Goal: Complete application form: Complete application form

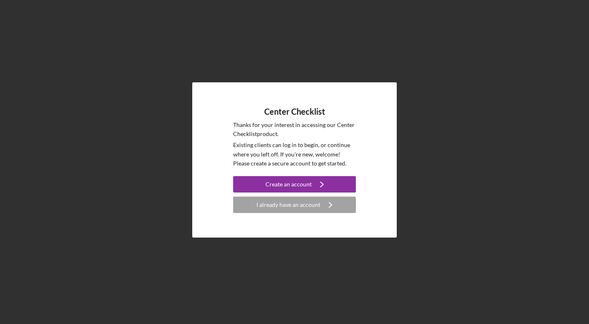
click at [295, 185] on div "Create an account" at bounding box center [289, 184] width 46 height 16
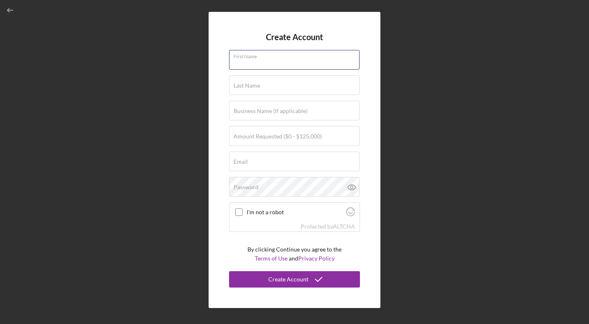
click at [281, 67] on input "First Name" at bounding box center [294, 60] width 131 height 20
type input "Nyanatee"
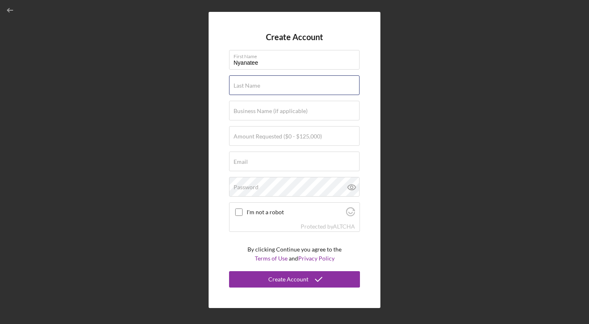
type input "[PERSON_NAME]"
type input "[EMAIL_ADDRESS][DOMAIN_NAME]"
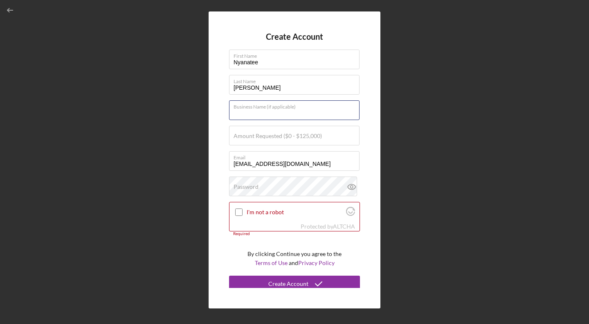
click at [290, 114] on input "Business Name (if applicable)" at bounding box center [294, 110] width 131 height 20
type input "Early Spark Academy"
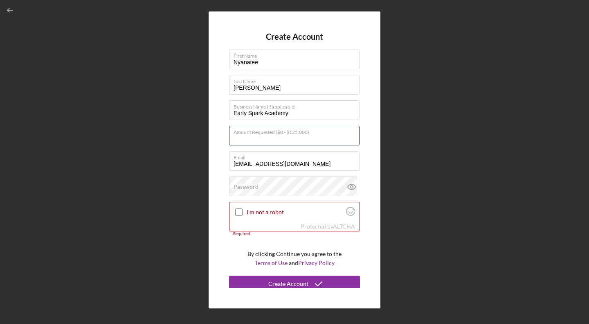
click at [277, 140] on input "Amount Requested ($0 - $125,000)" at bounding box center [294, 136] width 131 height 20
type input "$50,000"
drag, startPoint x: 255, startPoint y: 165, endPoint x: 239, endPoint y: 165, distance: 16.0
click at [239, 165] on input "[EMAIL_ADDRESS][DOMAIN_NAME]" at bounding box center [294, 161] width 131 height 20
drag, startPoint x: 289, startPoint y: 162, endPoint x: 259, endPoint y: 163, distance: 29.5
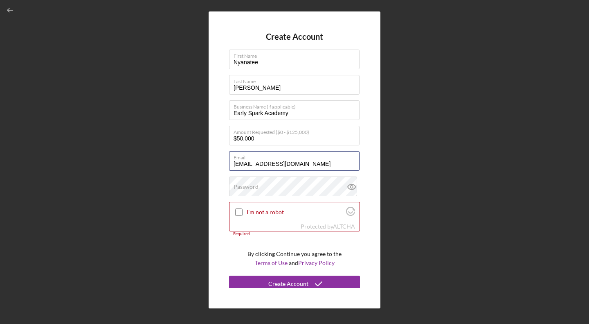
click at [259, 163] on input "[EMAIL_ADDRESS][DOMAIN_NAME]" at bounding box center [294, 161] width 131 height 20
type input "[EMAIL_ADDRESS][DOMAIN_NAME]"
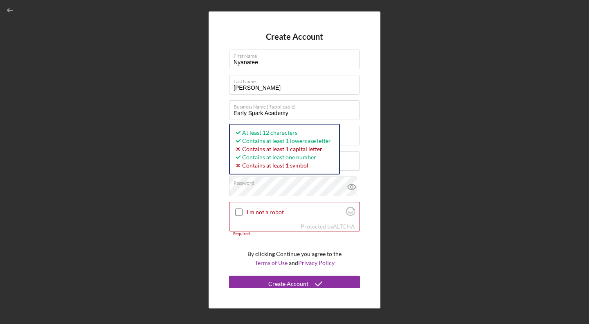
click at [351, 185] on icon at bounding box center [352, 186] width 8 height 5
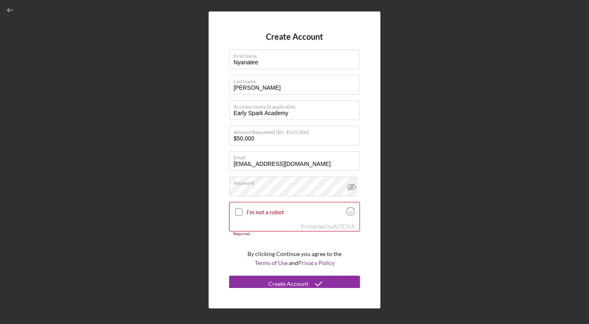
click at [238, 212] on input "I'm not a robot" at bounding box center [238, 211] width 7 height 7
checkbox input "true"
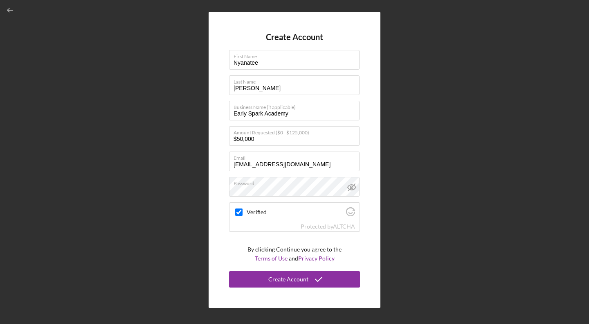
click at [344, 275] on button "Create Account" at bounding box center [294, 279] width 131 height 16
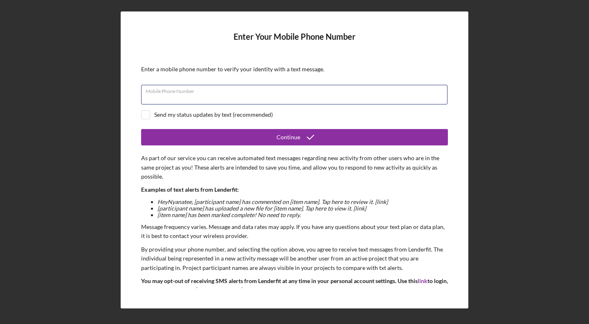
click at [300, 101] on input "Mobile Phone Number" at bounding box center [294, 95] width 307 height 20
click at [250, 95] on input "Mobile Phone Number" at bounding box center [294, 95] width 307 height 20
click at [313, 117] on div "Send my status updates by text (recommended)" at bounding box center [294, 114] width 307 height 9
click at [241, 107] on div "Required" at bounding box center [294, 106] width 307 height 5
click at [241, 111] on div "Send my status updates by text (recommended)" at bounding box center [213, 114] width 119 height 7
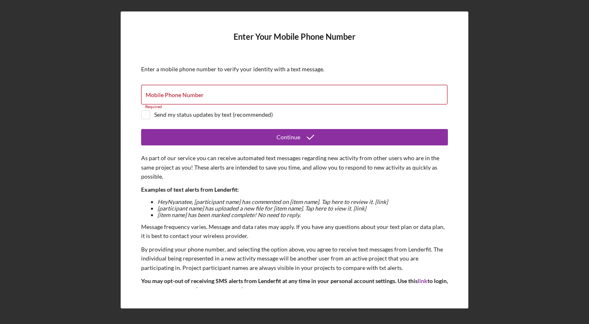
click at [239, 113] on div "Send my status updates by text (recommended)" at bounding box center [213, 114] width 119 height 7
checkbox input "true"
click at [233, 94] on input "Mobile Phone Number" at bounding box center [294, 95] width 307 height 20
type input "[PHONE_NUMBER]"
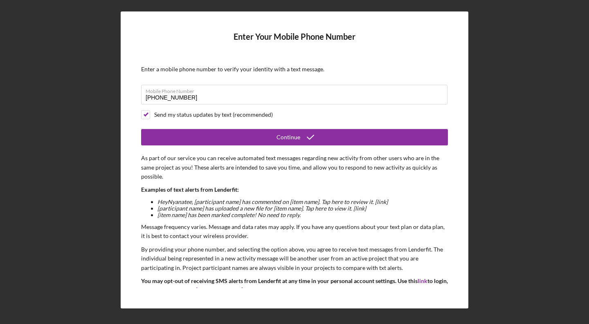
click at [250, 143] on button "Continue" at bounding box center [294, 137] width 307 height 16
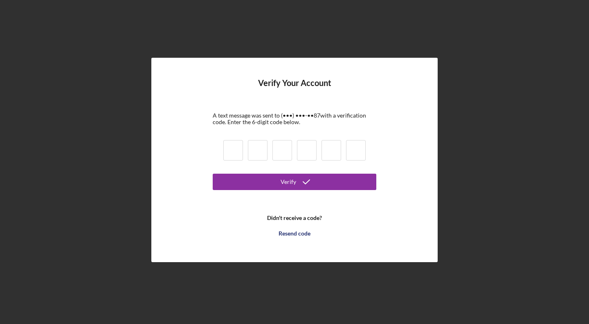
click at [243, 150] on input at bounding box center [233, 150] width 20 height 20
type input "4"
type input "3"
type input "1"
type input "3"
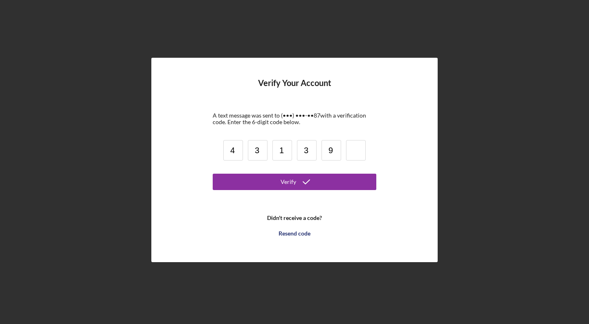
type input "9"
type input "7"
click at [262, 183] on button "Verify" at bounding box center [295, 182] width 164 height 16
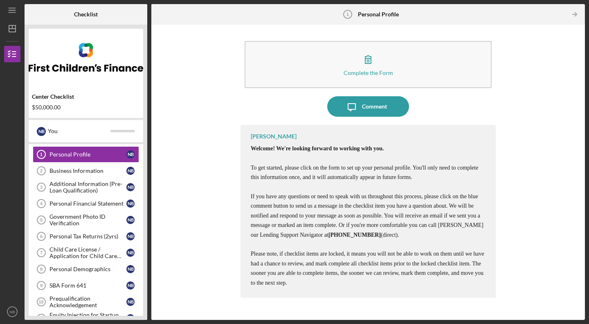
scroll to position [5, 0]
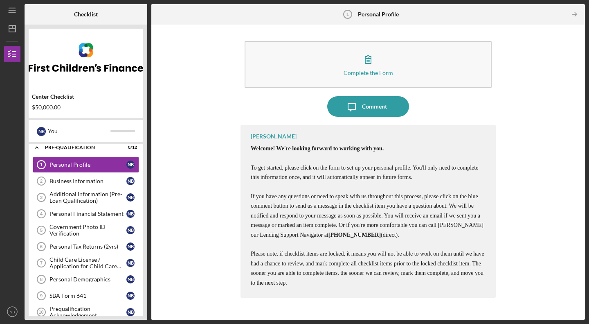
click at [363, 67] on icon "button" at bounding box center [368, 59] width 20 height 20
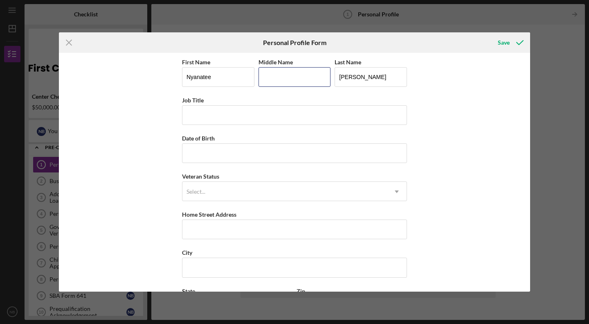
click at [278, 73] on input "Middle Name" at bounding box center [295, 77] width 72 height 20
drag, startPoint x: 278, startPoint y: 73, endPoint x: 266, endPoint y: 70, distance: 13.2
click at [266, 70] on input "Em" at bounding box center [295, 77] width 72 height 20
type input "[PERSON_NAME]"
click at [248, 116] on input "Job Title" at bounding box center [294, 115] width 225 height 20
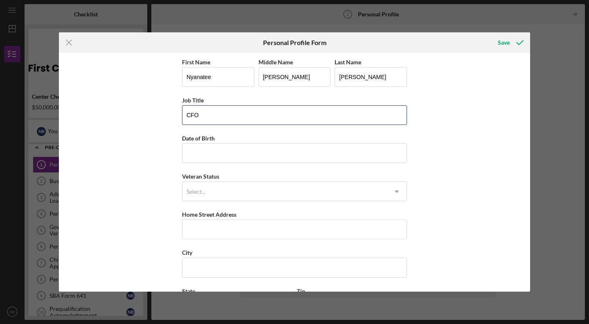
type input "CFO"
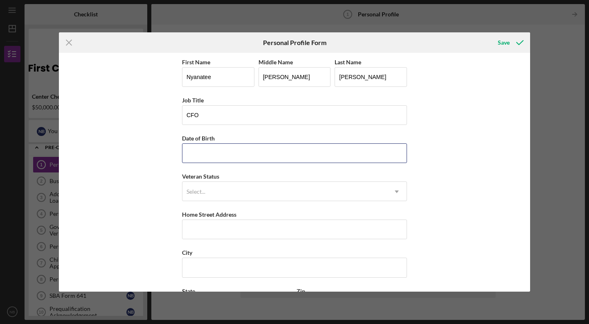
click at [223, 151] on input "Date of Birth" at bounding box center [294, 153] width 225 height 20
type input "[DATE]"
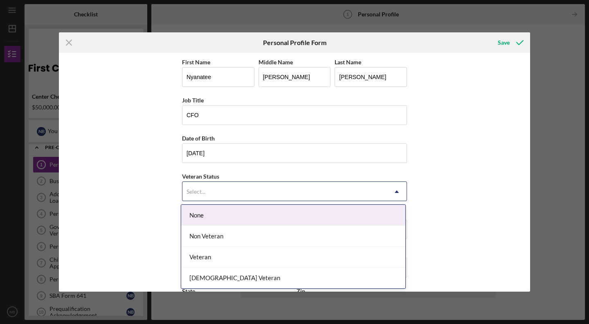
click at [216, 197] on div "Select..." at bounding box center [285, 191] width 205 height 19
click at [215, 212] on div "None" at bounding box center [293, 215] width 224 height 21
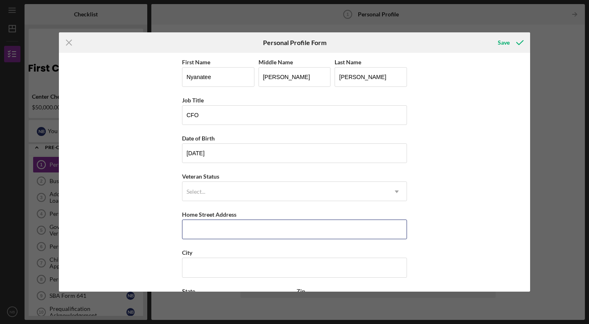
click at [213, 235] on input "Home Street Address" at bounding box center [294, 229] width 225 height 20
type input "[STREET_ADDRESS]"
type input "Southfield"
type input "MI"
type input "48033"
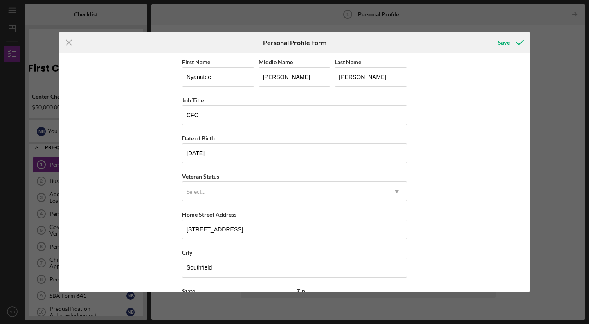
type input "[GEOGRAPHIC_DATA]"
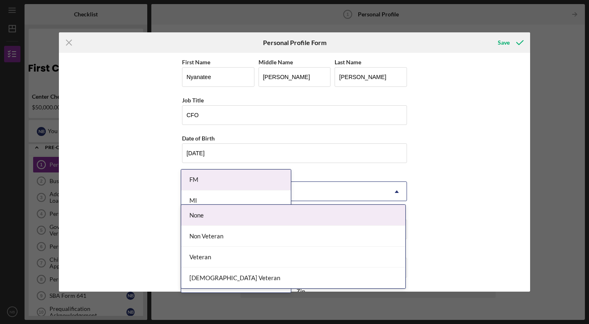
click at [333, 197] on div "Select..." at bounding box center [285, 191] width 205 height 19
click at [436, 205] on div "First Name [PERSON_NAME] Middle Name [PERSON_NAME] Last Name [PERSON_NAME] Job …" at bounding box center [294, 172] width 471 height 239
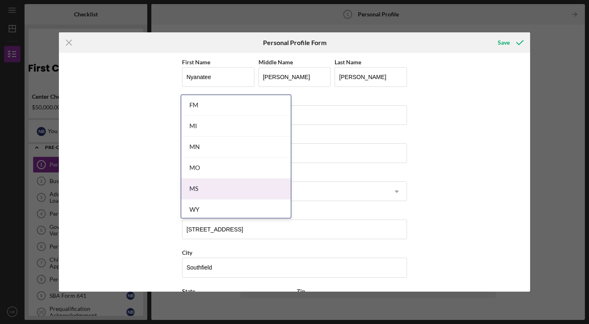
click at [264, 198] on div "FM [GEOGRAPHIC_DATA] [GEOGRAPHIC_DATA] MO MS [PERSON_NAME]" at bounding box center [236, 156] width 110 height 123
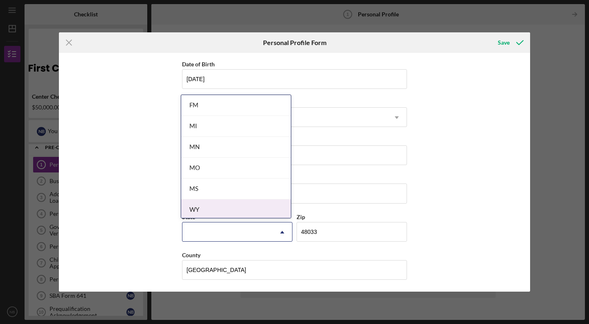
click at [408, 230] on div "First Name [PERSON_NAME] Middle Name [PERSON_NAME] Last Name [PERSON_NAME] Job …" at bounding box center [294, 172] width 471 height 239
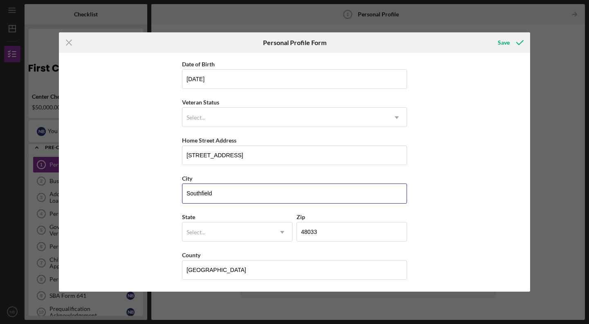
click at [329, 193] on input "Southfield" at bounding box center [294, 193] width 225 height 20
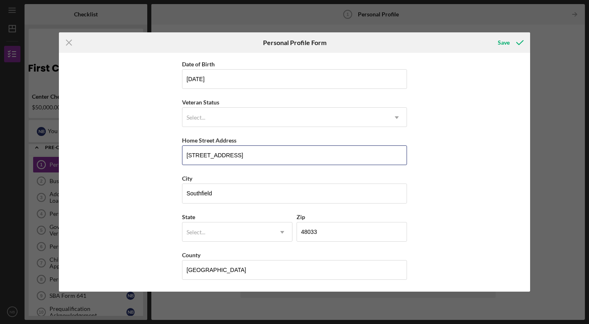
click at [311, 153] on input "[STREET_ADDRESS]" at bounding box center [294, 155] width 225 height 20
type input "[STREET_ADDRESS]"
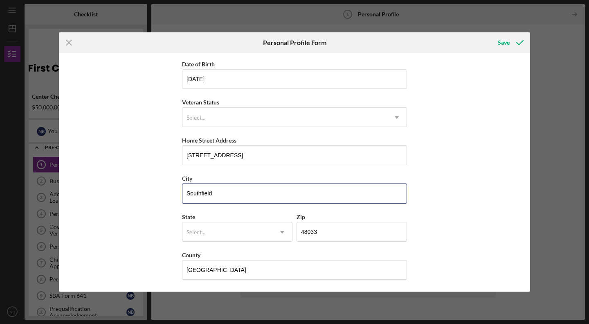
click at [248, 190] on input "Southfield" at bounding box center [294, 193] width 225 height 20
type input "[GEOGRAPHIC_DATA]"
click at [199, 247] on div "State Select... Icon/Dropdown Arrow" at bounding box center [237, 231] width 111 height 38
click at [198, 235] on div "Select..." at bounding box center [228, 232] width 90 height 19
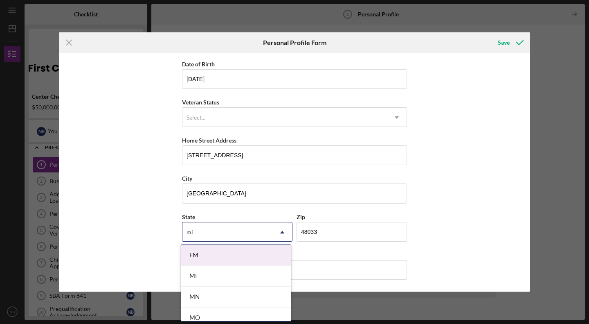
type input "MI"
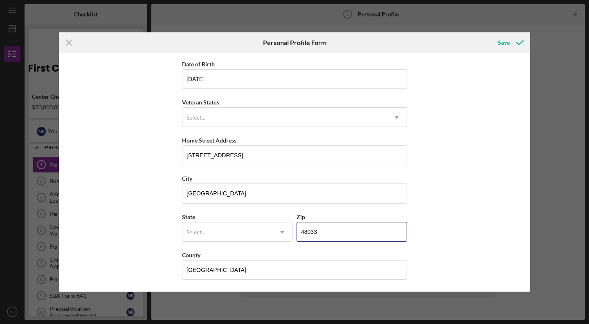
click at [323, 228] on input "48033" at bounding box center [352, 232] width 111 height 20
type input "48219"
click at [302, 256] on div "County" at bounding box center [294, 255] width 225 height 10
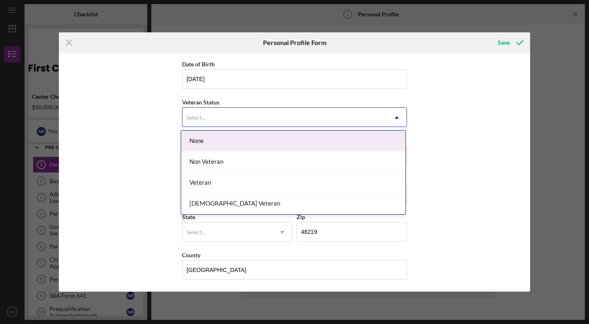
click at [378, 119] on div "Select..." at bounding box center [285, 117] width 205 height 19
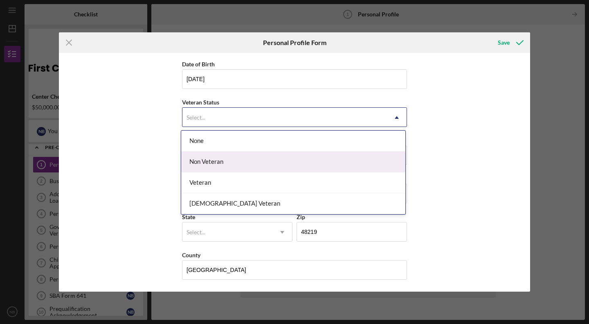
click at [336, 162] on div "Non Veteran" at bounding box center [293, 161] width 224 height 21
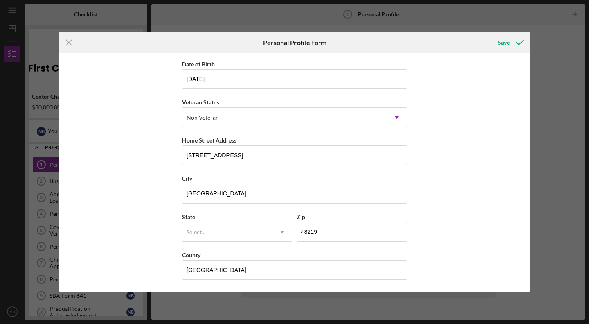
click at [498, 43] on div "Save" at bounding box center [504, 42] width 12 height 16
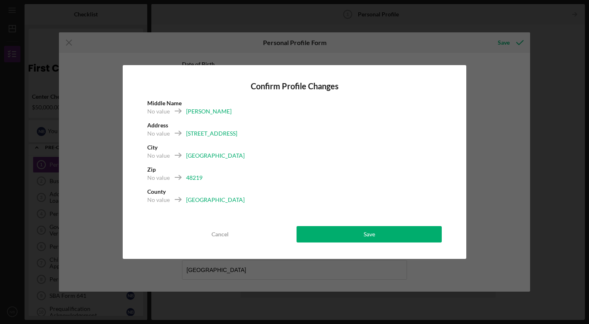
click at [379, 234] on button "Save" at bounding box center [369, 234] width 145 height 16
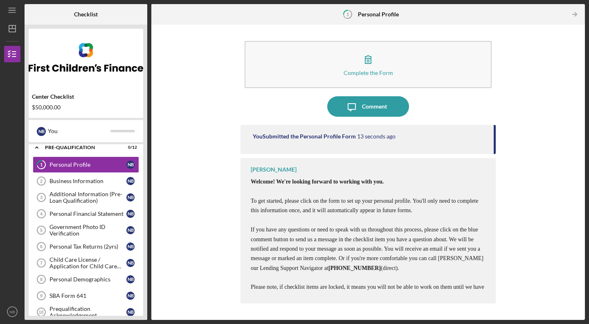
click at [81, 183] on div "Business Information" at bounding box center [88, 181] width 77 height 7
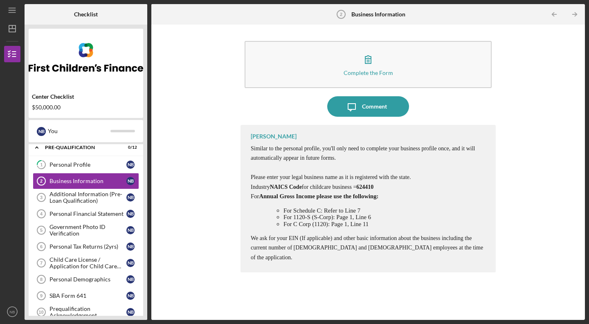
click at [366, 61] on icon "button" at bounding box center [368, 60] width 6 height 8
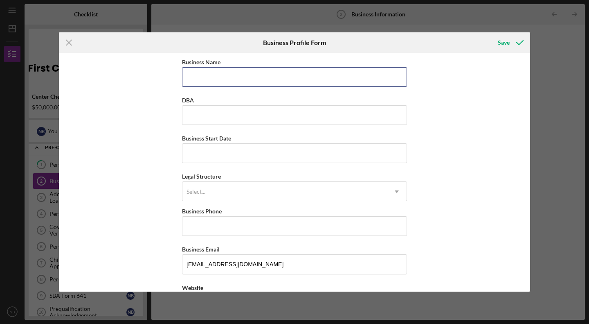
click at [286, 79] on input "Business Name" at bounding box center [294, 77] width 225 height 20
type input "Early Spark Academy"
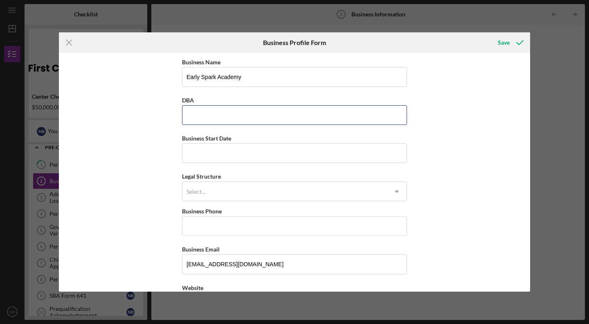
type input "Early Spark Academy"
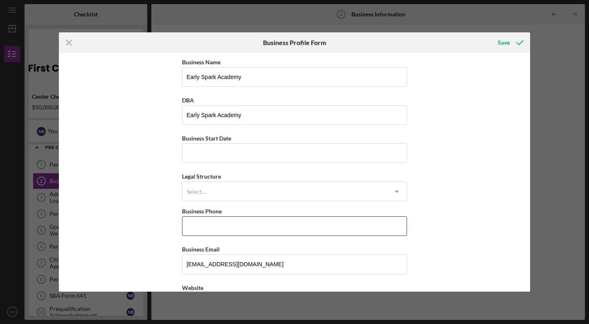
type input "[PHONE_NUMBER]"
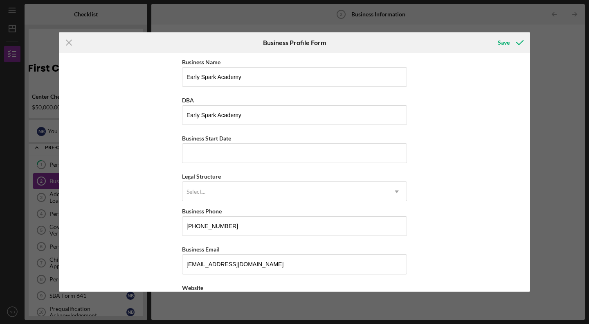
type input "[STREET_ADDRESS]"
type input "Southfield"
type input "MI"
type input "48033"
type input "MI"
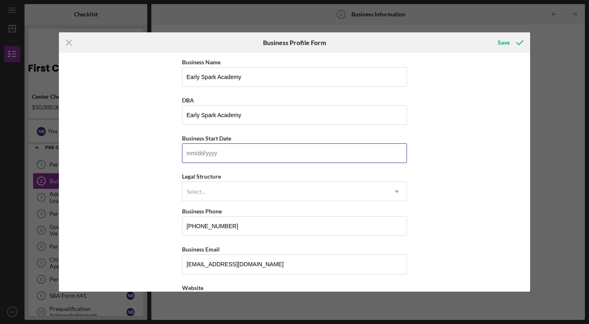
click at [236, 159] on input "Business Start Date" at bounding box center [294, 153] width 225 height 20
type input "[DATE]"
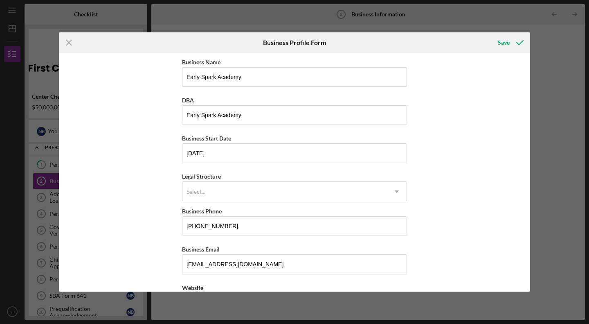
click at [201, 191] on div "Select..." at bounding box center [196, 191] width 19 height 7
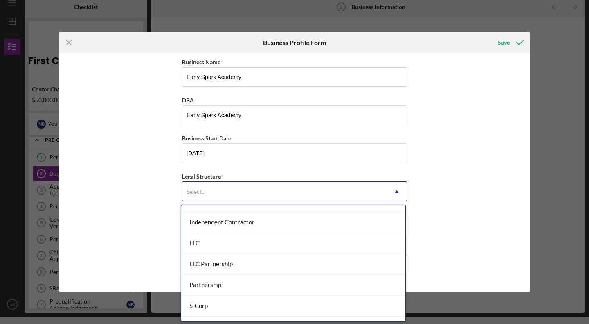
scroll to position [119, 0]
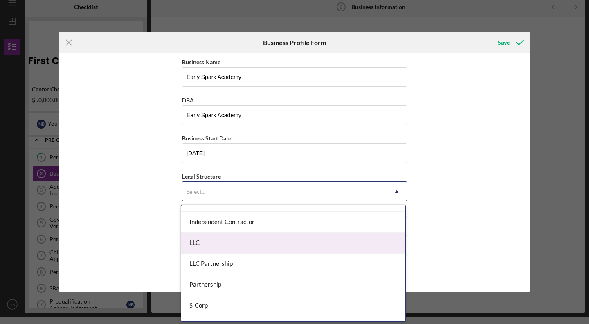
click at [235, 243] on div "LLC" at bounding box center [293, 242] width 224 height 21
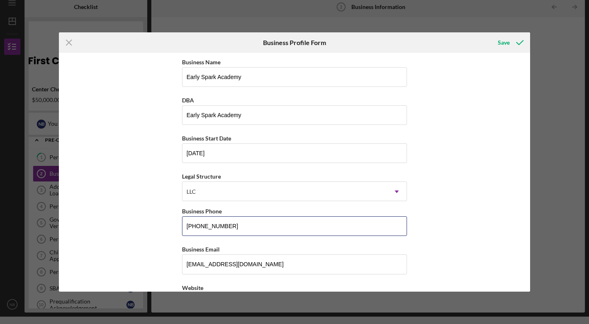
click at [247, 223] on input "[PHONE_NUMBER]" at bounding box center [294, 226] width 225 height 20
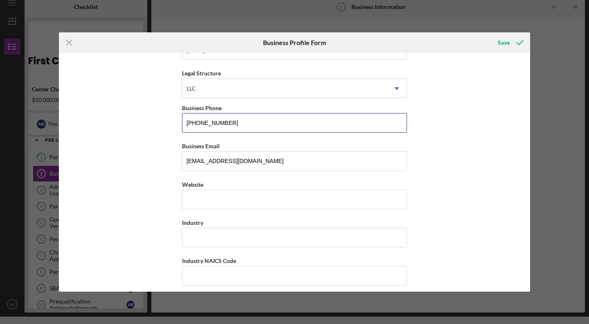
scroll to position [104, 0]
type input "[PHONE_NUMBER]"
click at [239, 198] on input "Website" at bounding box center [294, 199] width 225 height 20
type input "[DOMAIN_NAME]"
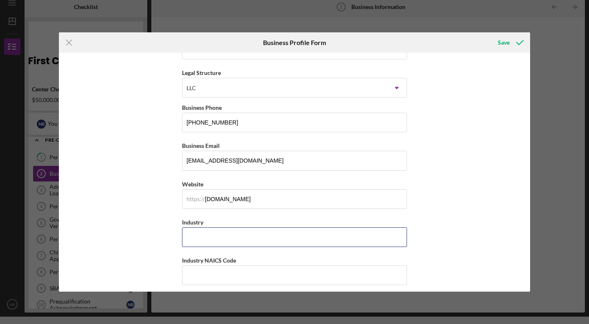
click at [233, 230] on input "Industry" at bounding box center [294, 237] width 225 height 20
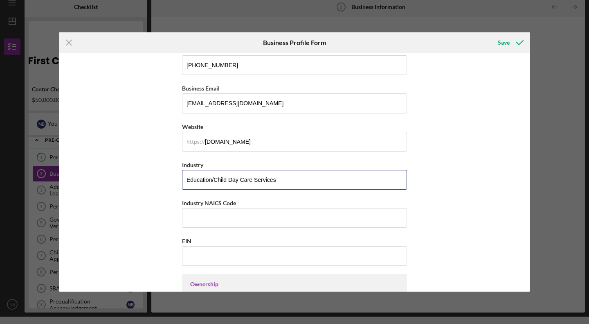
scroll to position [161, 0]
type input "Education/Child Day Care Services"
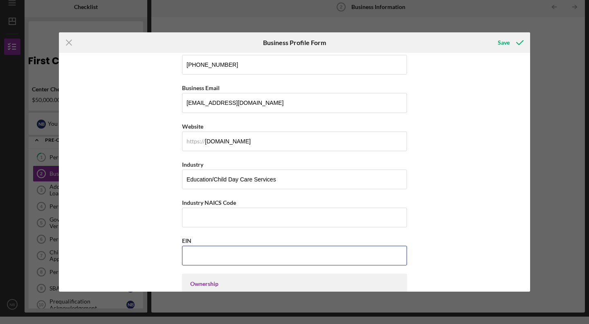
click at [225, 255] on input "EIN" at bounding box center [294, 256] width 225 height 20
type input "[US_EMPLOYER_IDENTIFICATION_NUMBER]"
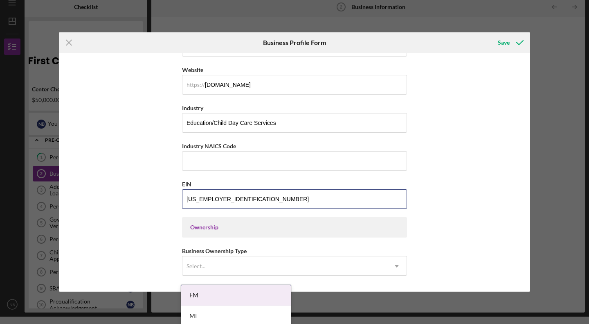
scroll to position [224, 0]
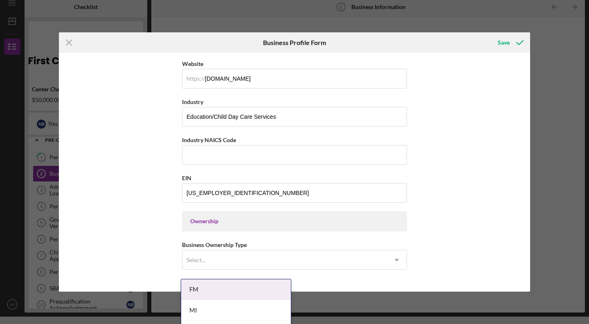
click at [239, 254] on div "Select..." at bounding box center [285, 259] width 205 height 19
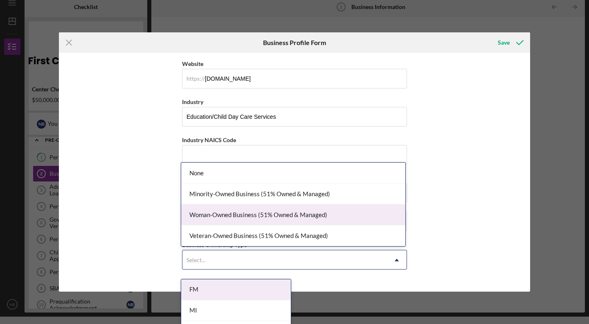
click at [239, 211] on div "Woman-Owned Business (51% Owned & Managed)" at bounding box center [293, 214] width 224 height 21
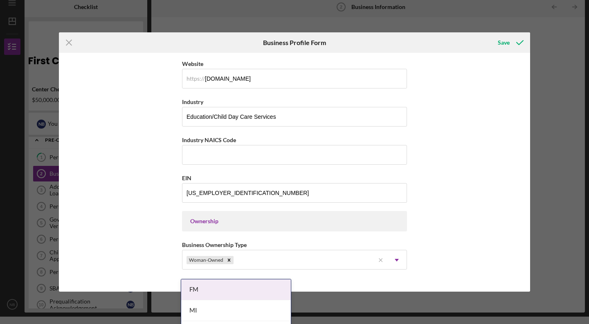
click at [153, 236] on div "Business Name Early Spark Academy DBA Early Spark Academy Business Start Date […" at bounding box center [294, 172] width 471 height 239
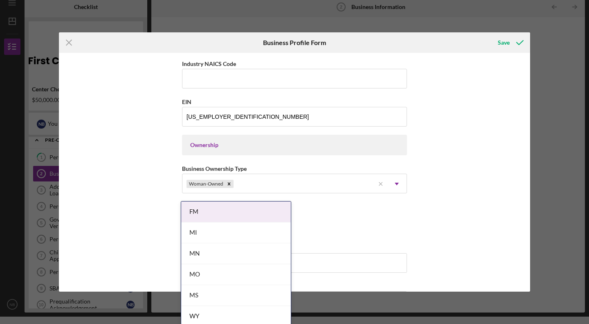
scroll to position [302, 0]
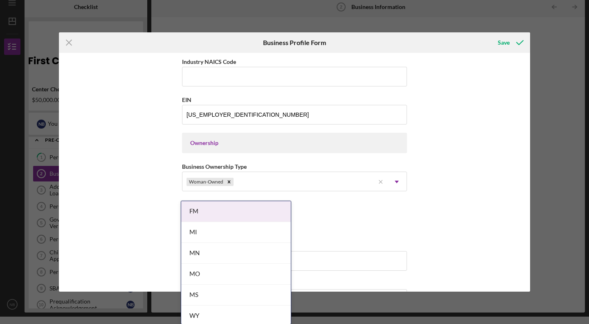
click at [343, 207] on div "Do you own 100% of the business? Yes No" at bounding box center [294, 215] width 225 height 33
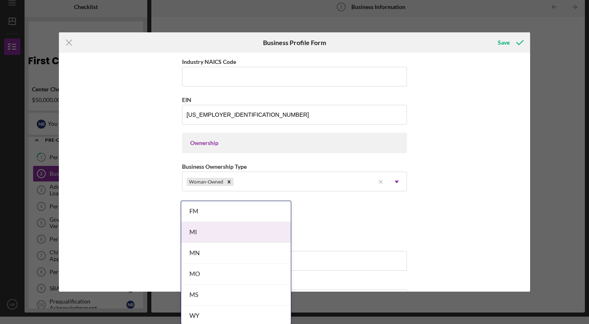
scroll to position [0, 0]
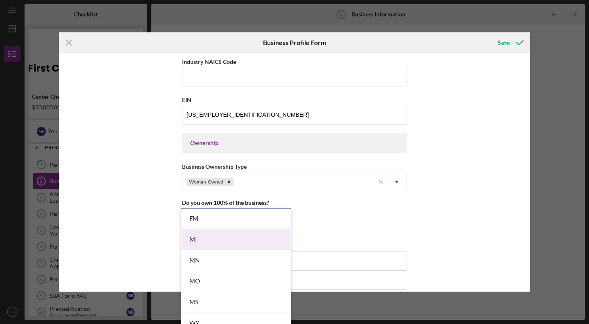
click at [241, 231] on body "Icon/Menu Business Information 2 Business Information Checklist Center Checklis…" at bounding box center [294, 162] width 589 height 324
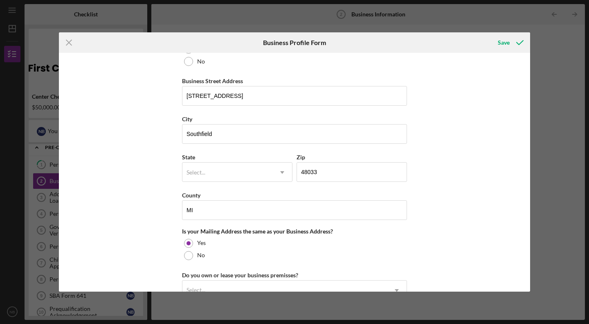
click at [248, 191] on div "County" at bounding box center [294, 195] width 225 height 10
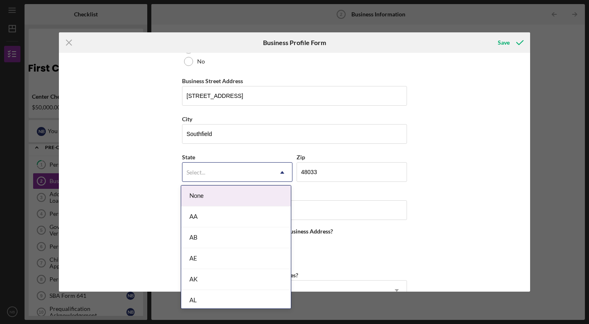
click at [243, 171] on div "Select..." at bounding box center [228, 172] width 90 height 19
type input "mi"
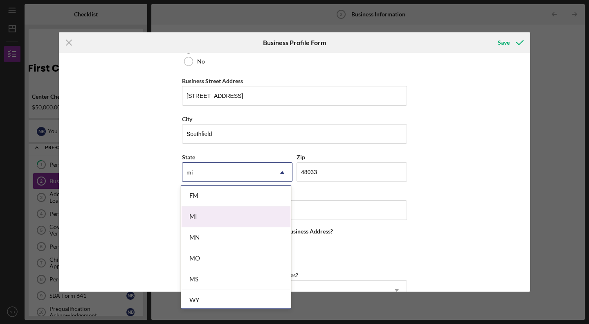
click at [191, 219] on div "MI" at bounding box center [236, 216] width 110 height 21
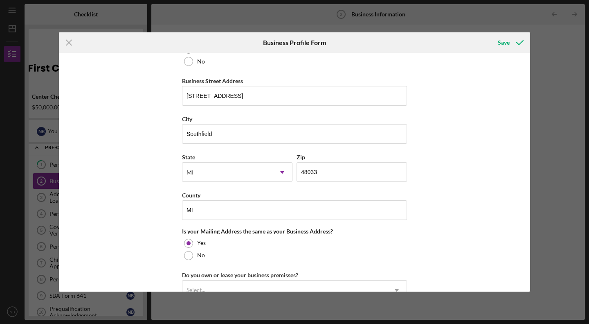
click at [148, 219] on div "Business Name Early Spark Academy DBA Early Spark Academy Business Start Date […" at bounding box center [294, 172] width 471 height 239
click at [189, 251] on div at bounding box center [188, 255] width 9 height 9
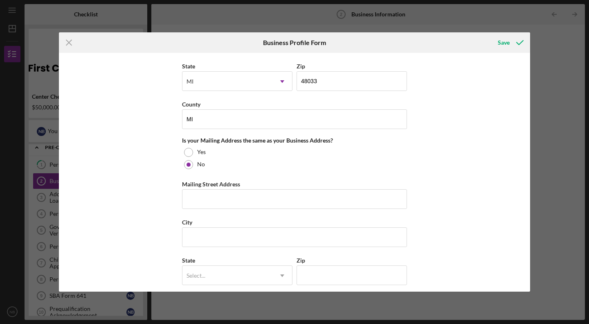
scroll to position [559, 0]
click at [232, 196] on input "Mailing Street Address" at bounding box center [294, 198] width 225 height 20
type input "[STREET_ADDRESS]"
click at [230, 237] on input "City" at bounding box center [294, 236] width 225 height 20
type input "[GEOGRAPHIC_DATA]"
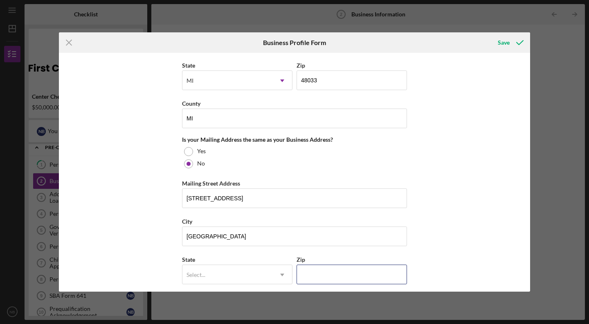
type input "48219"
type input "MI"
type input "1"
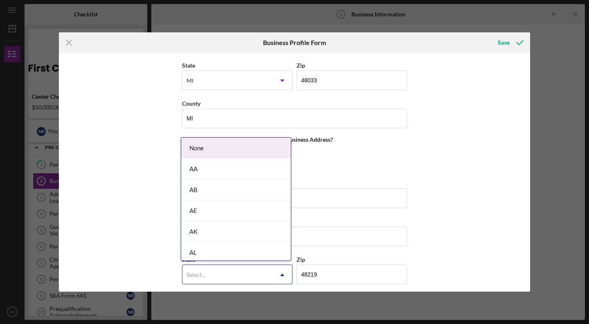
click at [245, 279] on div "Select..." at bounding box center [228, 274] width 90 height 19
type input "mi"
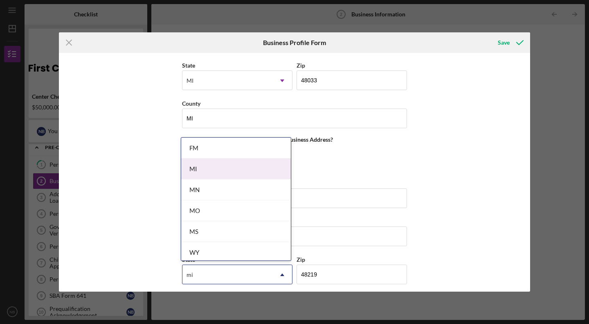
click at [220, 171] on div "MI" at bounding box center [236, 168] width 110 height 21
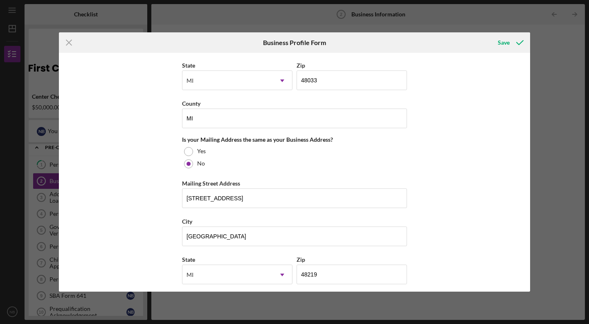
click at [428, 219] on div "Business Name Early Spark Academy DBA Early Spark Academy Business Start Date […" at bounding box center [294, 172] width 471 height 239
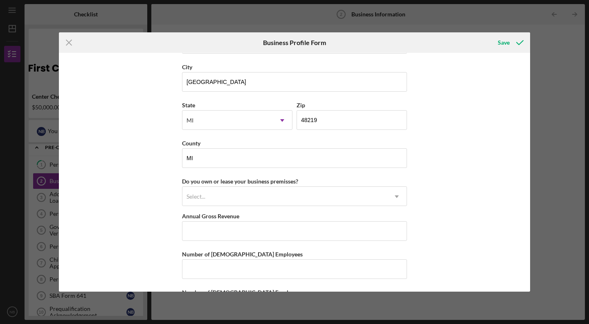
scroll to position [713, 0]
click at [338, 194] on div "Select..." at bounding box center [285, 196] width 205 height 19
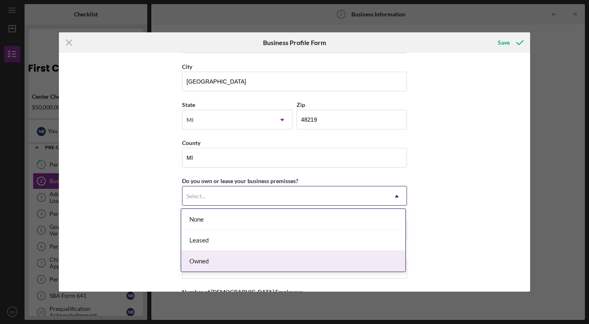
click at [283, 258] on div "Owned" at bounding box center [293, 260] width 224 height 21
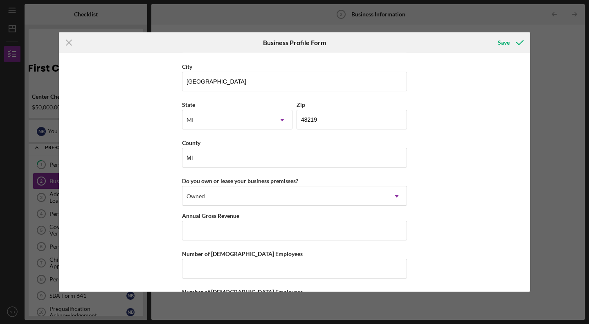
scroll to position [751, 0]
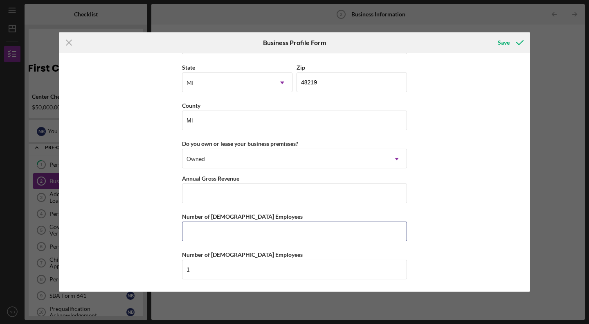
click at [357, 232] on input "Number of [DEMOGRAPHIC_DATA] Employees" at bounding box center [294, 231] width 225 height 20
type input "3"
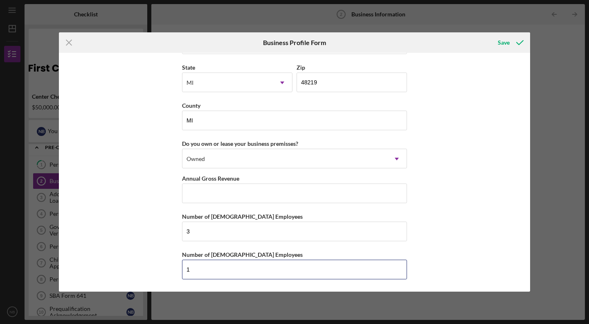
click at [289, 267] on input "1" at bounding box center [294, 269] width 225 height 20
type input "3"
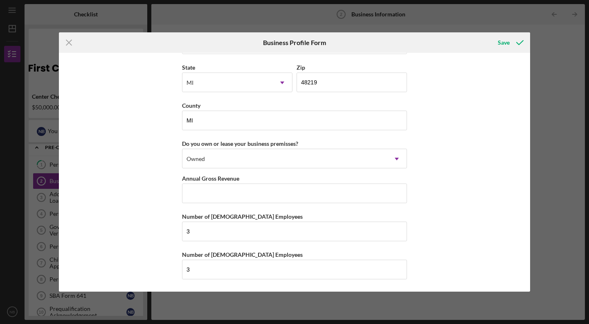
click at [433, 246] on div "Business Name Early Spark Academy DBA Early Spark Academy Business Start Date […" at bounding box center [294, 172] width 471 height 239
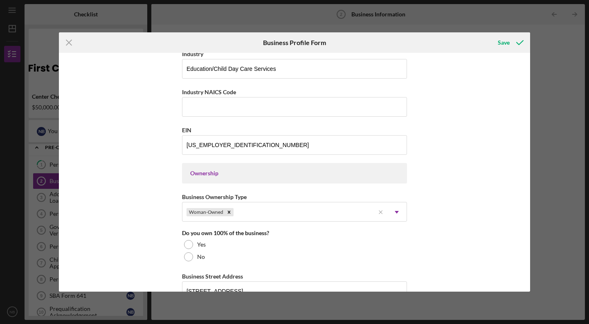
scroll to position [304, 0]
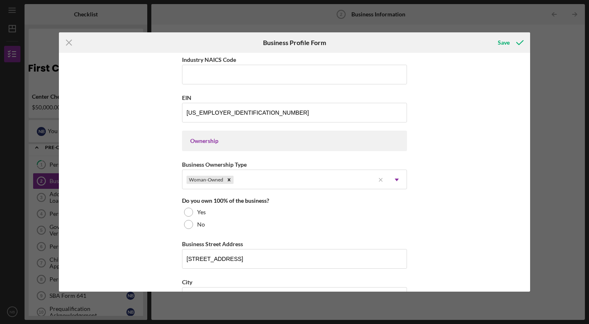
click at [185, 225] on div at bounding box center [188, 224] width 9 height 9
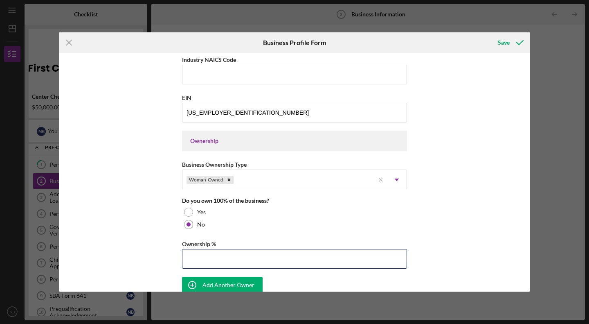
click at [222, 255] on input "Ownership %" at bounding box center [294, 259] width 225 height 20
type input "49.00%"
click at [223, 282] on div "Add Another Owner" at bounding box center [229, 285] width 52 height 16
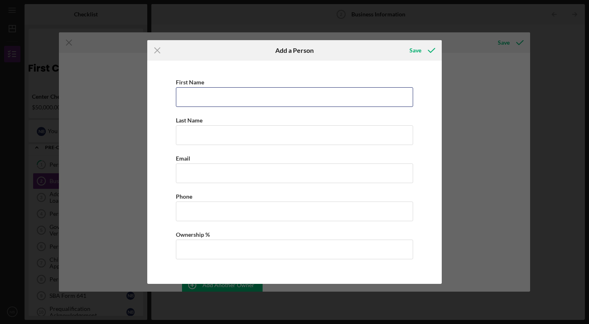
click at [201, 97] on input "First Name" at bounding box center [294, 97] width 237 height 20
type input "[PERSON_NAME]"
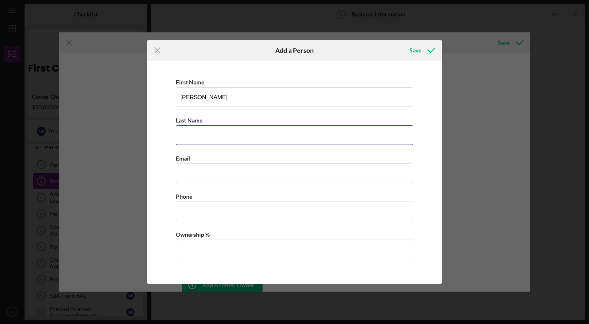
type input "[PERSON_NAME]"
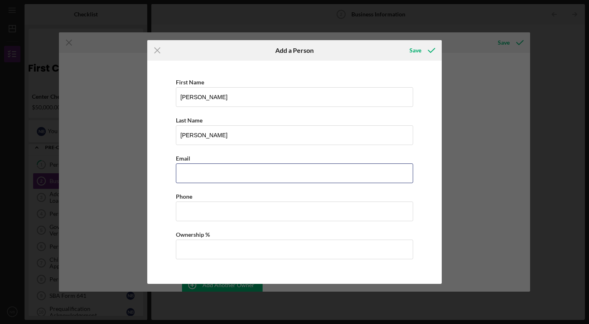
type input "[EMAIL_ADDRESS][DOMAIN_NAME]"
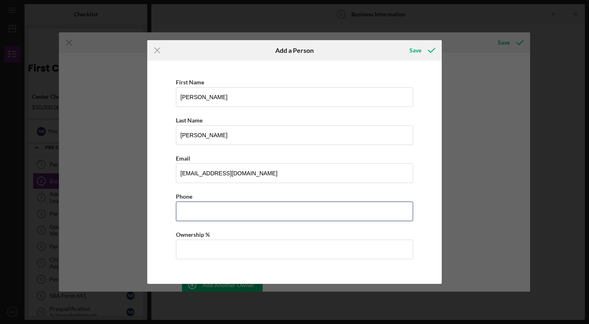
type input "[PHONE_NUMBER]"
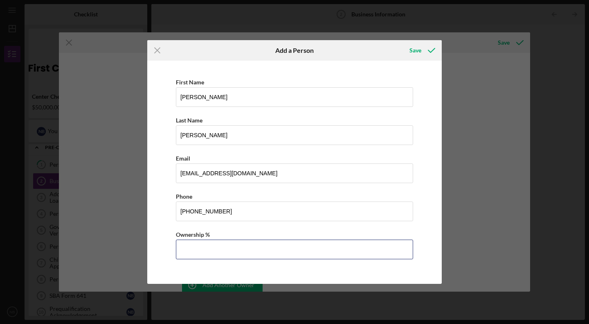
click at [206, 241] on input "Ownership %" at bounding box center [294, 249] width 237 height 20
type input "51.00%"
click at [416, 50] on div "Save" at bounding box center [416, 50] width 12 height 16
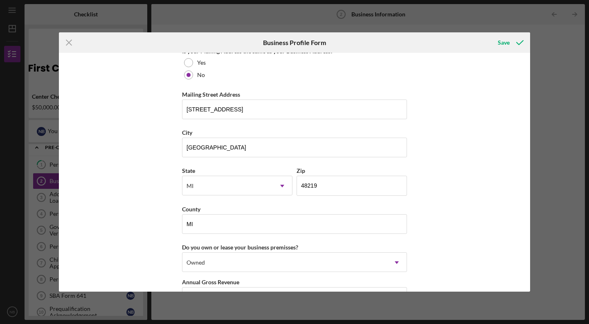
scroll to position [866, 0]
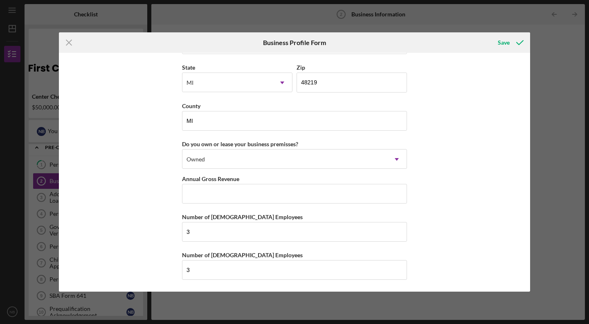
click at [502, 42] on div "Save" at bounding box center [504, 42] width 12 height 16
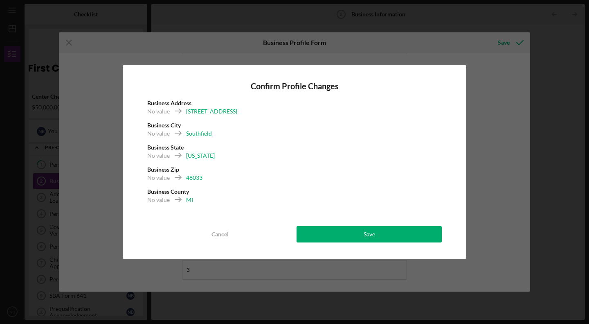
click at [367, 237] on div "Save" at bounding box center [369, 234] width 11 height 16
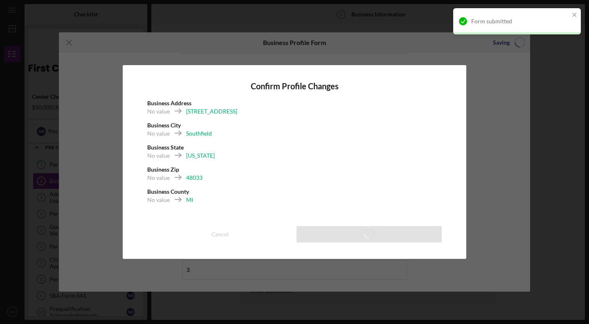
type input "49.00%"
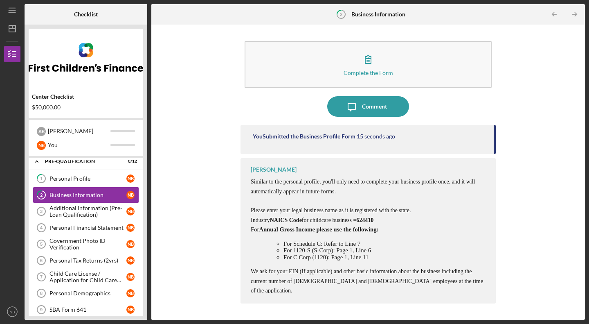
drag, startPoint x: 378, startPoint y: 220, endPoint x: 361, endPoint y: 219, distance: 16.8
click at [361, 219] on p "Industry NAICS Code for childcare business = 624410" at bounding box center [369, 219] width 237 height 9
copy span "624410"
click at [370, 54] on icon "button" at bounding box center [368, 59] width 20 height 20
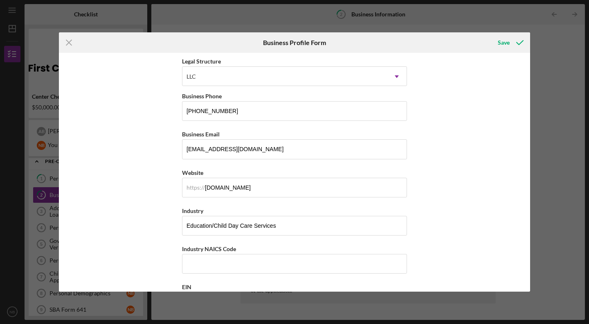
scroll to position [160, 0]
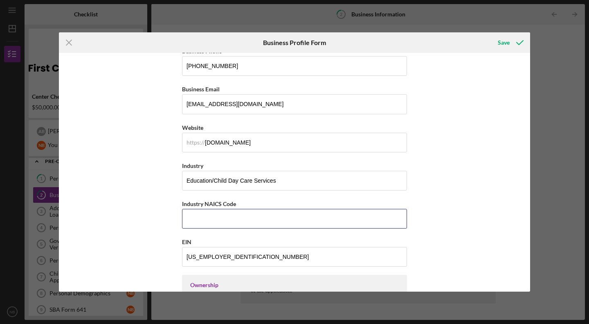
click at [243, 213] on input "Industry NAICS Code" at bounding box center [294, 219] width 225 height 20
paste input "624410"
type input "624410"
click at [499, 40] on div "Save" at bounding box center [504, 42] width 12 height 16
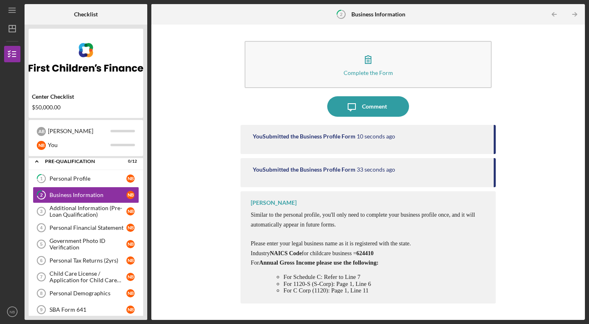
click at [80, 213] on div "Additional Information (Pre-Loan Qualification)" at bounding box center [88, 211] width 77 height 13
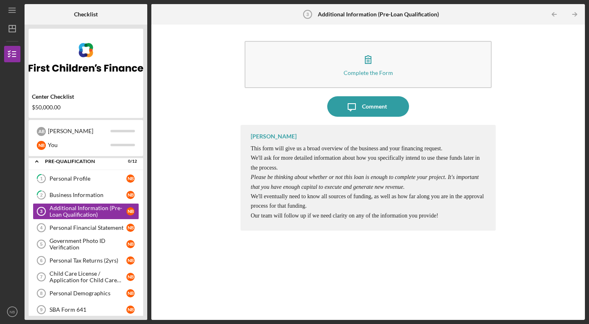
click at [81, 226] on div "Personal Financial Statement" at bounding box center [88, 227] width 77 height 7
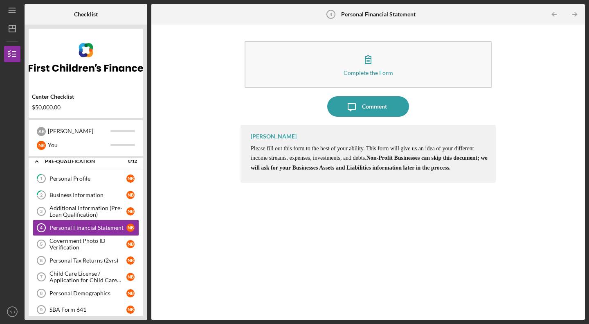
click at [86, 239] on div "Government Photo ID Verification" at bounding box center [88, 243] width 77 height 13
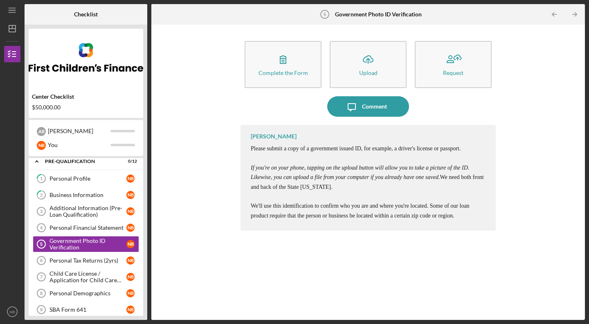
click at [287, 73] on div "Complete the Form" at bounding box center [284, 73] width 50 height 6
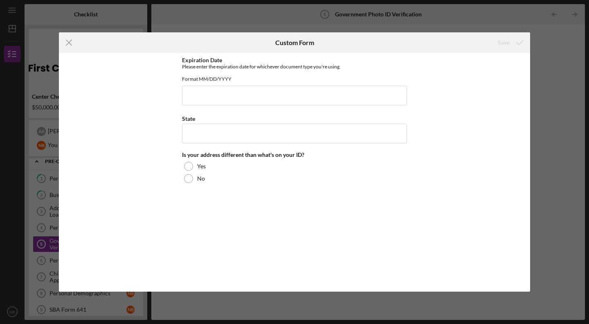
click at [189, 183] on div at bounding box center [188, 178] width 9 height 9
click at [203, 142] on input "State" at bounding box center [294, 134] width 225 height 20
type input "m"
type input "[US_STATE]"
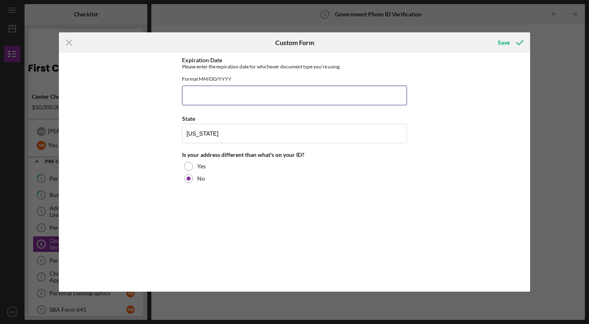
click at [208, 101] on input "Expiration Date" at bounding box center [294, 96] width 225 height 20
type input "[DATE]"
click at [505, 36] on div "Save" at bounding box center [504, 42] width 12 height 16
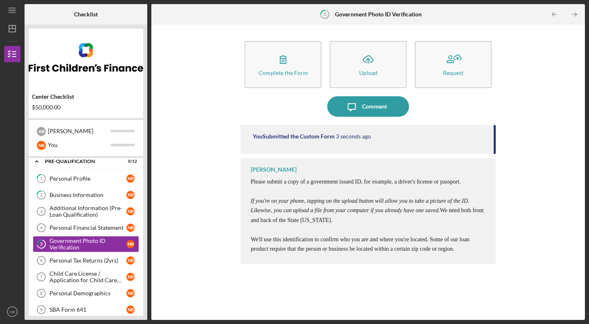
click at [379, 57] on button "Icon/Upload Upload" at bounding box center [368, 64] width 77 height 47
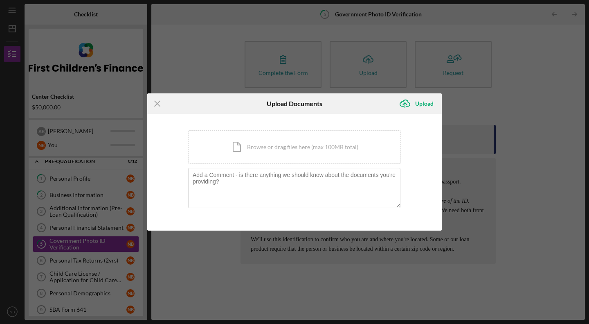
click at [266, 155] on div "Icon/Document Browse or drag files here (max 100MB total) Tap to choose files o…" at bounding box center [294, 147] width 213 height 34
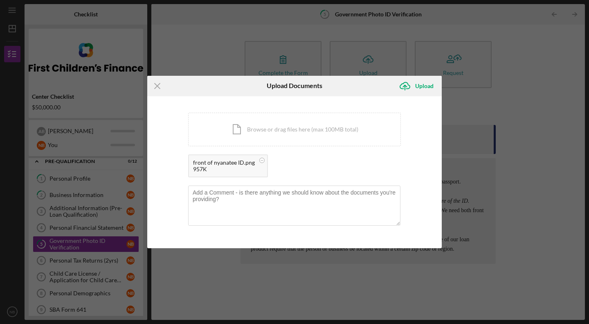
click at [305, 132] on div "Icon/Document Browse or drag files here (max 100MB total) Tap to choose files o…" at bounding box center [294, 130] width 213 height 34
click at [433, 85] on div "Upload" at bounding box center [424, 86] width 18 height 16
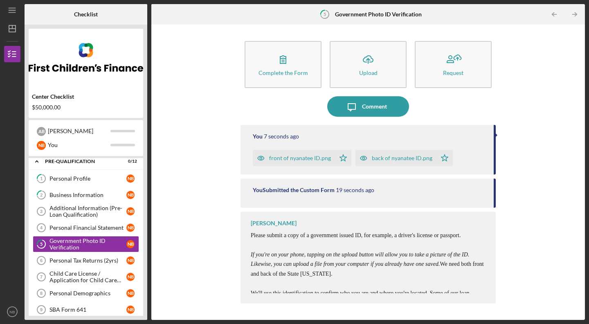
click at [505, 207] on div "Complete the Form Form Icon/Upload Upload Request Icon/Message Comment You 7 se…" at bounding box center [369, 172] width 426 height 287
click at [319, 275] on p "Please submit a copy of a government issued ID, for example, a driver's license…" at bounding box center [369, 268] width 237 height 77
click at [317, 287] on p "Please submit a copy of a government issued ID, for example, a driver's license…" at bounding box center [369, 268] width 237 height 77
click at [318, 292] on span "Please submit a copy of a government issued ID, for example, a driver's license…" at bounding box center [367, 268] width 233 height 73
click at [91, 259] on div "Personal Tax Returns (2yrs)" at bounding box center [88, 260] width 77 height 7
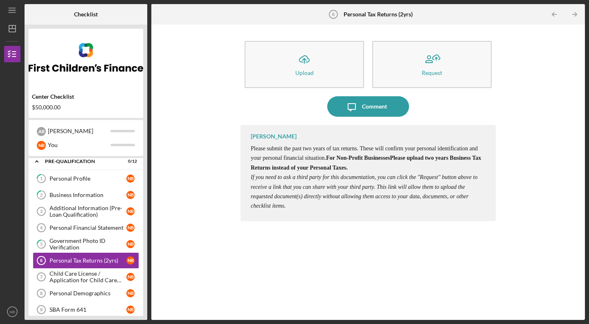
click at [313, 79] on button "Icon/Upload Upload" at bounding box center [305, 64] width 120 height 47
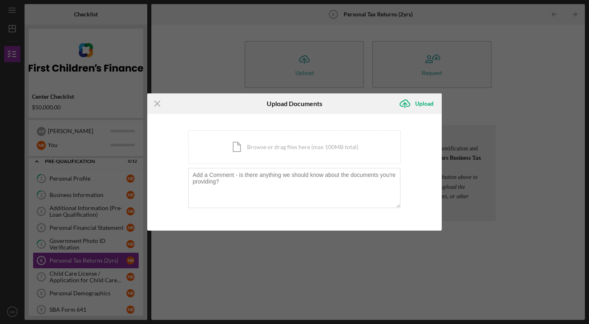
click at [302, 142] on div "Icon/Document Browse or drag files here (max 100MB total) Tap to choose files o…" at bounding box center [294, 147] width 213 height 34
click at [278, 138] on div "Icon/Document Browse or drag files here (max 100MB total) Tap to choose files o…" at bounding box center [294, 147] width 213 height 34
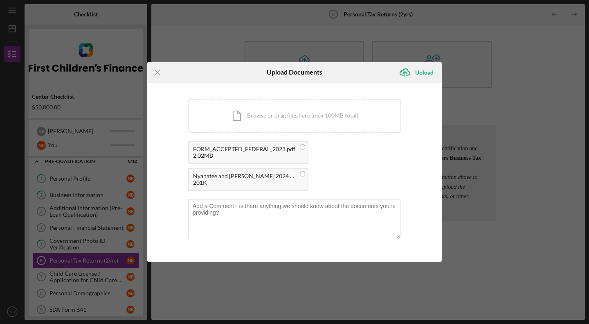
click at [427, 73] on div "Upload" at bounding box center [424, 72] width 18 height 16
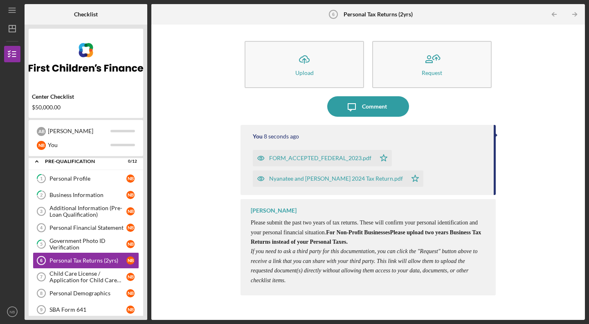
click at [83, 277] on div "Child Care License / Application for Child Care License" at bounding box center [88, 276] width 77 height 13
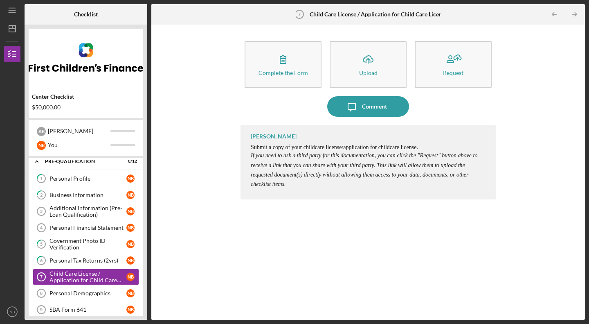
click at [363, 65] on icon "Icon/Upload" at bounding box center [368, 59] width 20 height 20
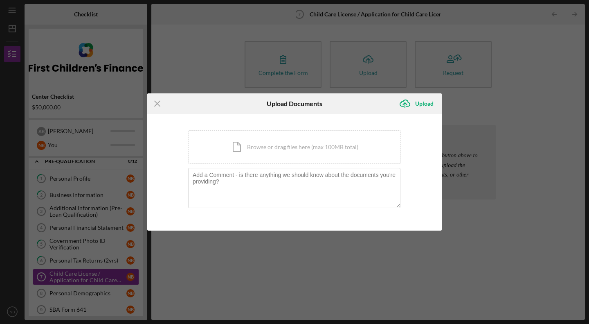
click at [292, 146] on div "Icon/Document Browse or drag files here (max 100MB total) Tap to choose files o…" at bounding box center [294, 147] width 213 height 34
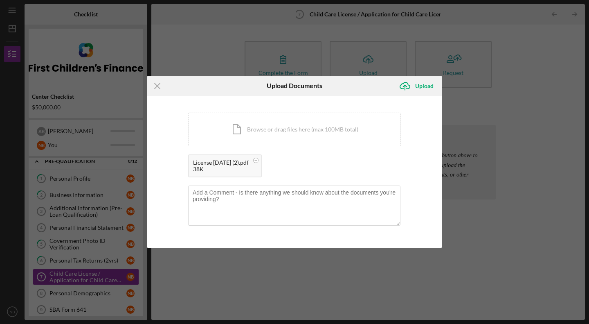
click at [426, 82] on div "Upload" at bounding box center [424, 86] width 18 height 16
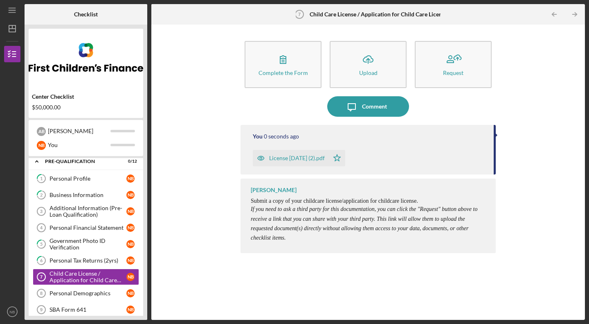
click at [295, 66] on button "Complete the Form Form" at bounding box center [283, 64] width 77 height 47
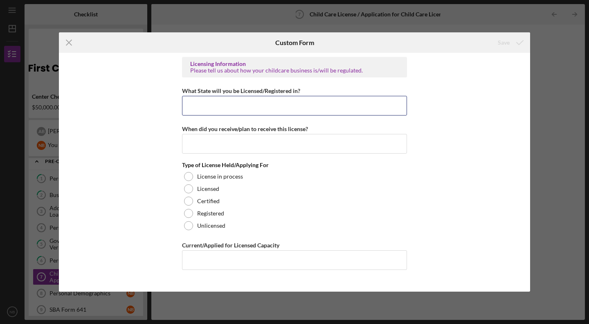
click at [248, 104] on input "What State will you be Licensed/Registered in?" at bounding box center [294, 106] width 225 height 20
type input "[US_STATE]"
click at [240, 149] on input "When did you receive/plan to receive this license?" at bounding box center [294, 144] width 225 height 20
type input "[DATE]"
click at [220, 188] on div "Licensed" at bounding box center [294, 189] width 225 height 12
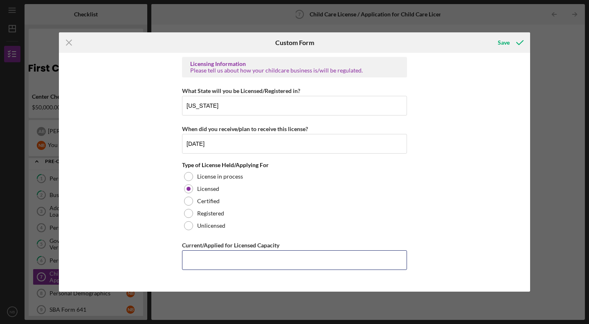
click at [259, 254] on input "Current/Applied for Licensed Capacity" at bounding box center [294, 260] width 225 height 20
type input "49"
click at [512, 44] on icon "submit" at bounding box center [520, 42] width 20 height 20
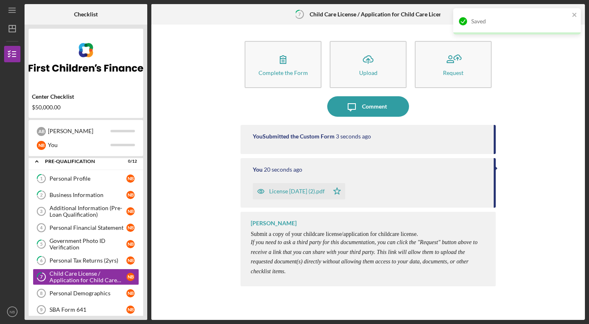
click at [75, 261] on div "Personal Tax Returns (2yrs)" at bounding box center [88, 260] width 77 height 7
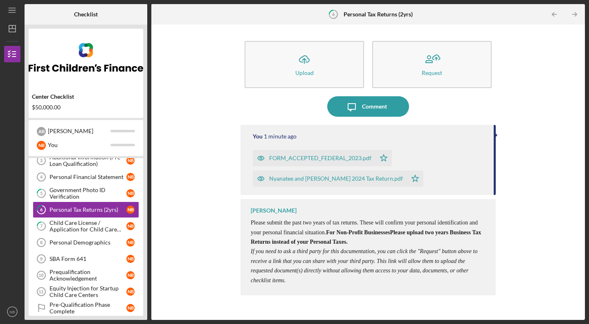
scroll to position [55, 0]
click at [90, 244] on div "Personal Demographics" at bounding box center [88, 242] width 77 height 7
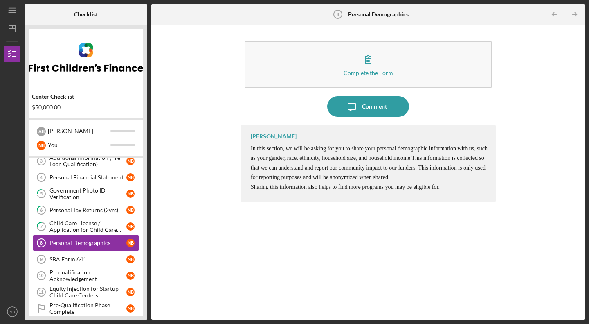
click at [362, 59] on icon "button" at bounding box center [368, 59] width 20 height 20
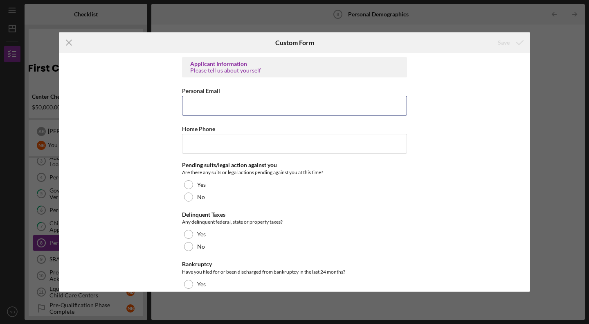
click at [248, 101] on input "Personal Email" at bounding box center [294, 106] width 225 height 20
type input "[EMAIL_ADDRESS][DOMAIN_NAME]"
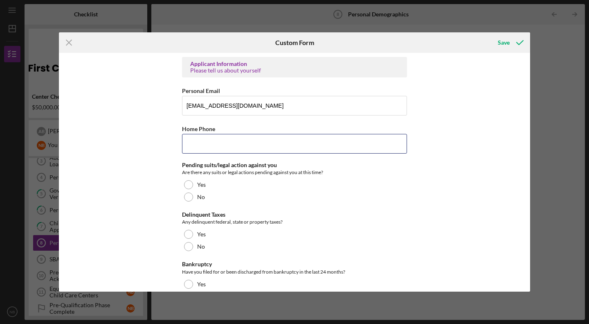
click at [246, 144] on input "Home Phone" at bounding box center [294, 144] width 225 height 20
type input "[PHONE_NUMBER]"
click at [193, 195] on div "No" at bounding box center [294, 197] width 225 height 12
click at [190, 245] on div at bounding box center [188, 246] width 9 height 9
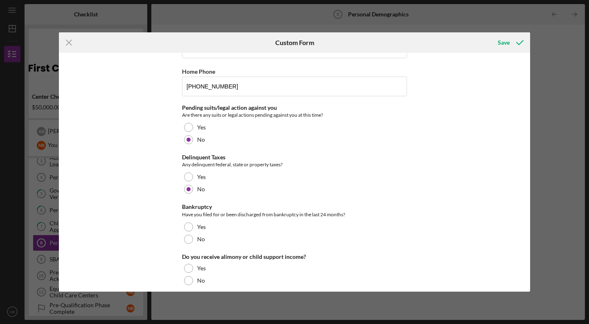
scroll to position [58, 0]
click at [189, 236] on div at bounding box center [188, 238] width 9 height 9
click at [185, 277] on div at bounding box center [188, 279] width 9 height 9
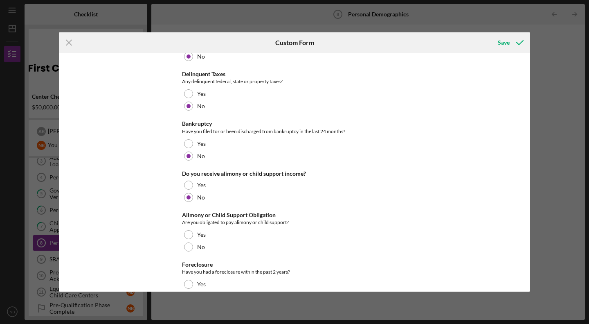
scroll to position [148, 0]
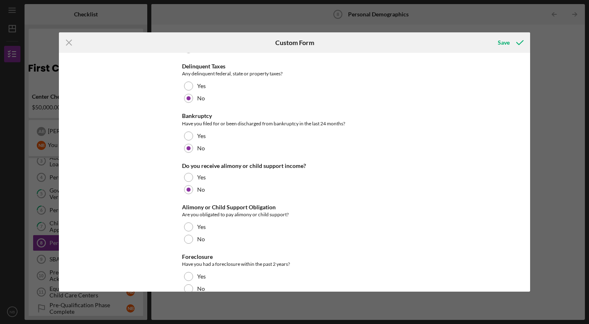
click at [187, 236] on div at bounding box center [188, 239] width 9 height 9
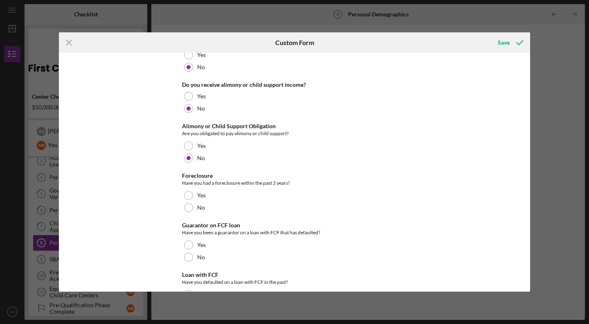
scroll to position [230, 0]
click at [192, 209] on div "No" at bounding box center [294, 207] width 225 height 12
click at [183, 259] on div "No" at bounding box center [294, 256] width 225 height 12
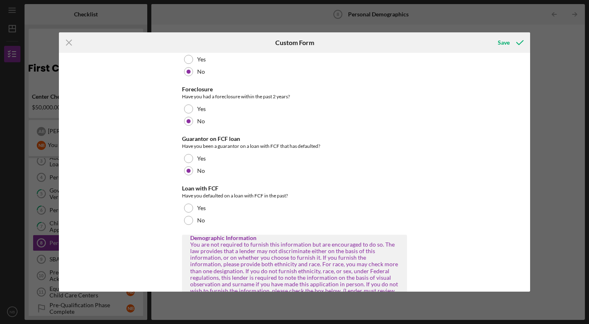
scroll to position [319, 0]
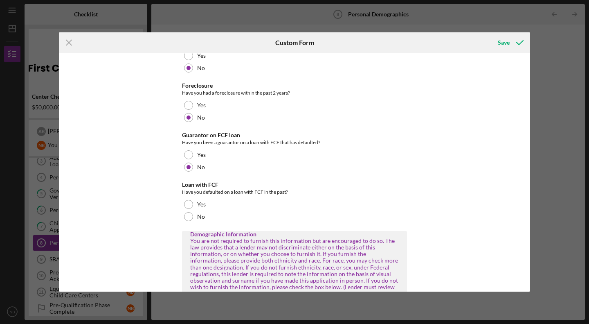
click at [187, 218] on div at bounding box center [188, 216] width 9 height 9
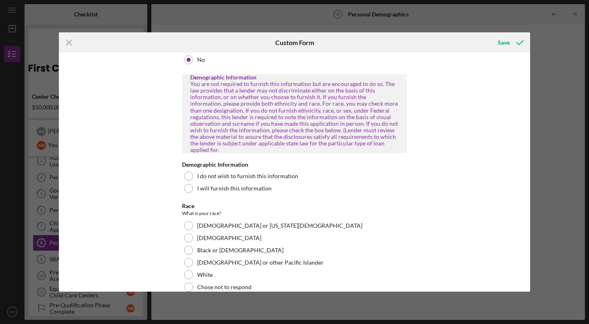
scroll to position [477, 0]
click at [187, 183] on div at bounding box center [188, 187] width 9 height 9
click at [185, 244] on div at bounding box center [188, 248] width 9 height 9
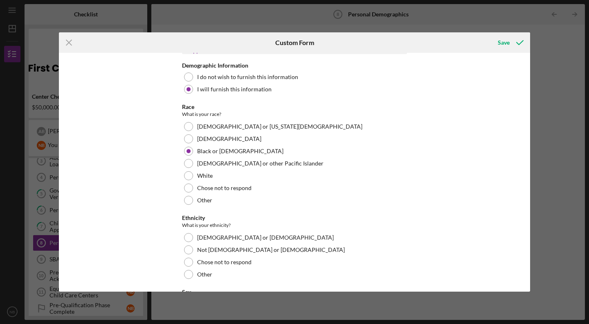
scroll to position [576, 0]
click at [185, 244] on div at bounding box center [188, 248] width 9 height 9
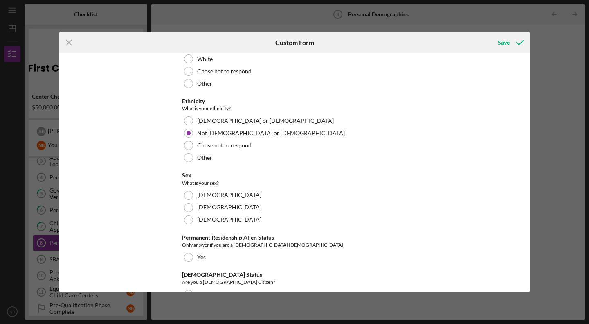
scroll to position [692, 0]
click at [189, 203] on div at bounding box center [188, 207] width 9 height 9
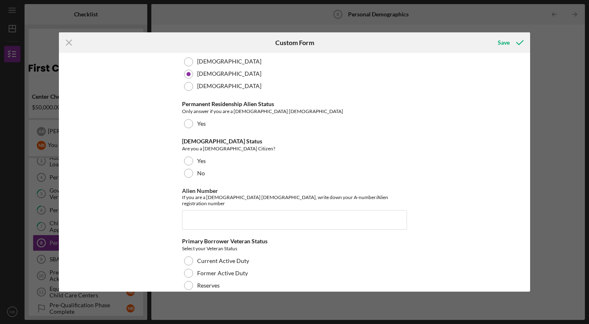
scroll to position [828, 0]
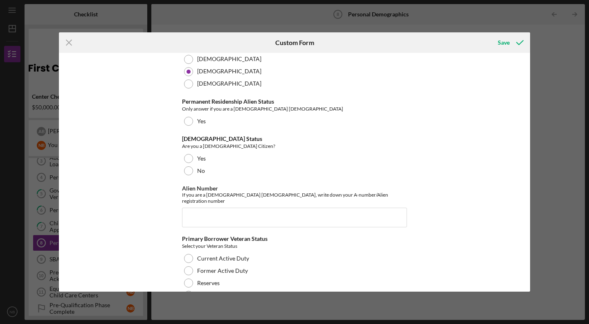
click at [192, 152] on div "Yes" at bounding box center [294, 158] width 225 height 12
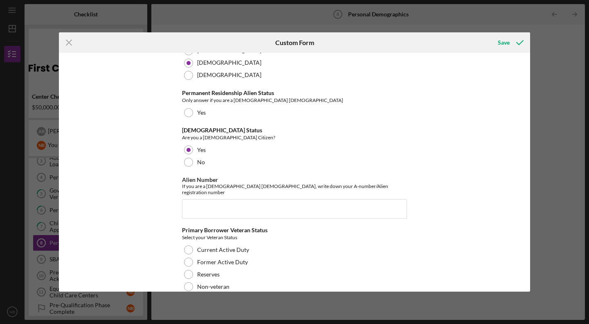
scroll to position [837, 0]
click at [210, 282] on label "Non-veteran" at bounding box center [213, 285] width 32 height 7
click at [513, 41] on icon "submit" at bounding box center [520, 42] width 20 height 20
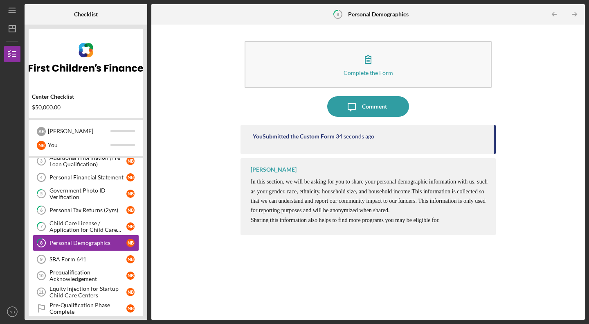
click at [94, 263] on link "SBA Form 641 9 SBA Form 641 N B" at bounding box center [86, 259] width 106 height 16
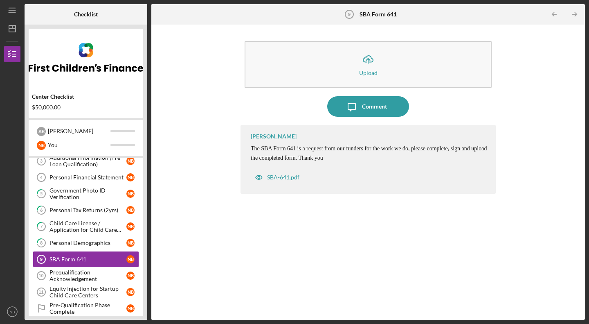
drag, startPoint x: 369, startPoint y: 61, endPoint x: 442, endPoint y: 74, distance: 73.9
click at [442, 74] on button "Icon/Upload Upload" at bounding box center [368, 64] width 247 height 47
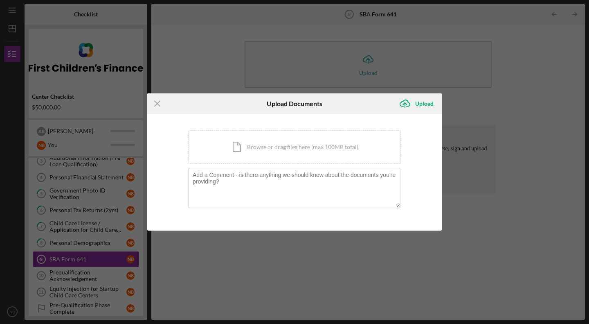
click at [154, 99] on icon "Icon/Menu Close" at bounding box center [157, 103] width 20 height 20
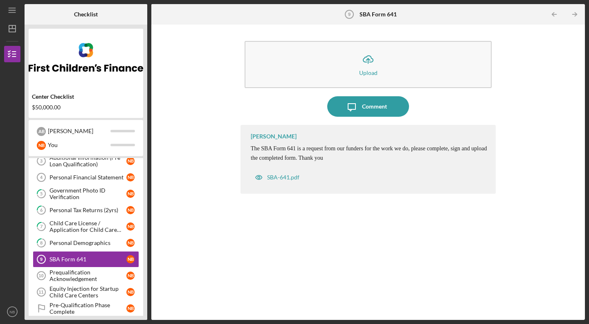
click at [274, 177] on div "SBA-641.pdf" at bounding box center [283, 177] width 32 height 7
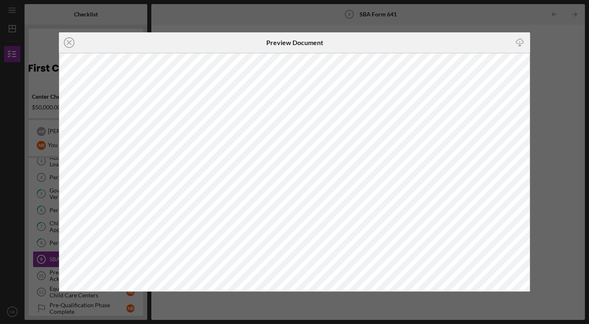
click at [68, 39] on icon "Icon/Close" at bounding box center [69, 42] width 20 height 20
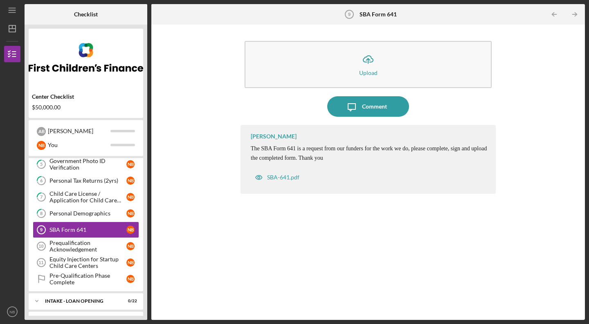
scroll to position [89, 0]
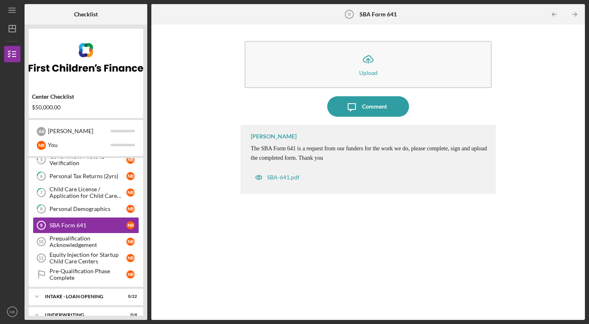
click at [81, 241] on div "Prequalification Acknowledgement" at bounding box center [88, 241] width 77 height 13
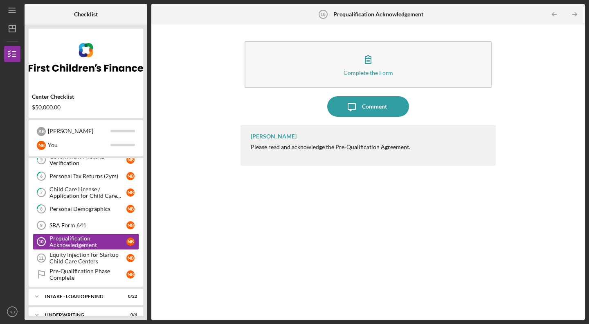
click at [365, 59] on icon "button" at bounding box center [368, 59] width 20 height 20
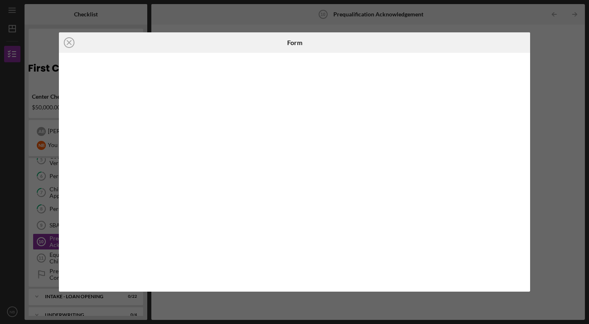
click at [76, 39] on icon "Icon/Close" at bounding box center [69, 42] width 20 height 20
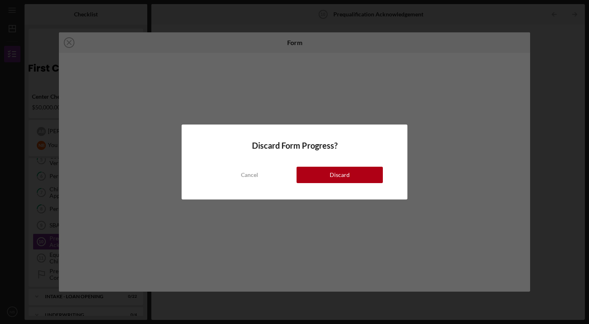
click at [349, 178] on div "Discard" at bounding box center [340, 175] width 20 height 16
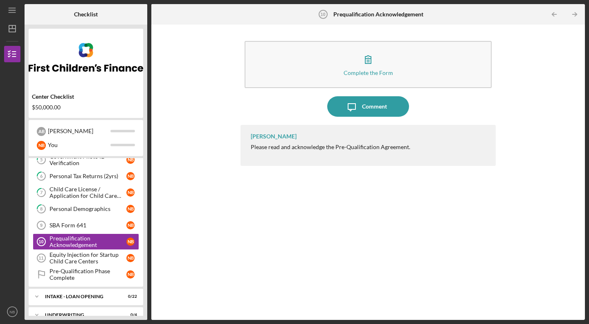
click at [106, 257] on div "Equity Injection for Startup Child Care Centers" at bounding box center [88, 257] width 77 height 13
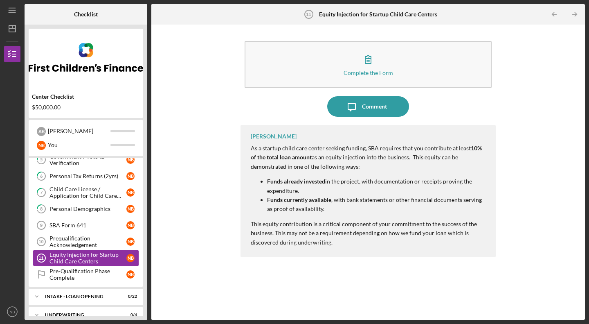
click at [370, 66] on icon "button" at bounding box center [368, 59] width 20 height 20
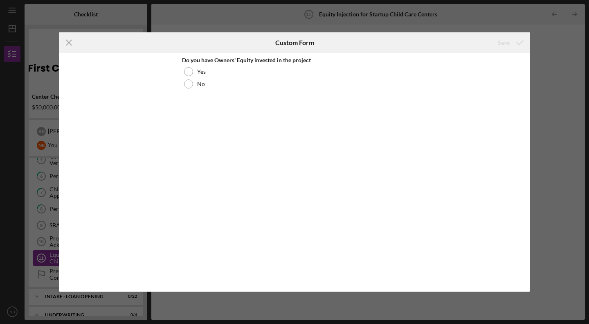
click at [192, 64] on div "Do you have Owners' Equity invested in the project Yes No" at bounding box center [294, 73] width 225 height 33
click at [191, 68] on div at bounding box center [188, 71] width 9 height 9
click at [503, 41] on div "Save" at bounding box center [504, 42] width 12 height 16
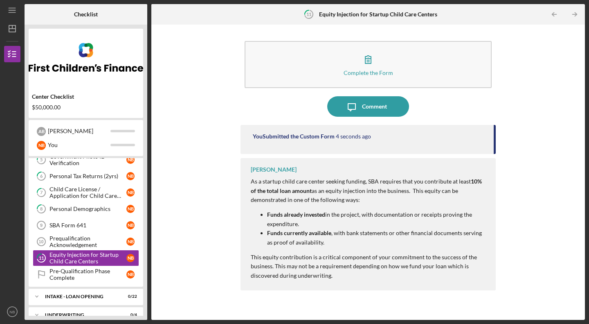
click at [89, 275] on div "Pre-Qualification Phase Complete" at bounding box center [88, 274] width 77 height 13
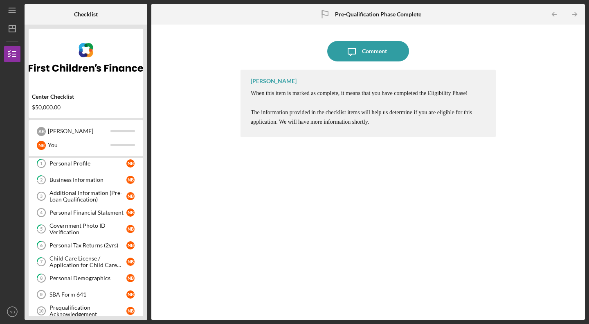
scroll to position [18, 0]
click at [83, 209] on link "Personal Financial Statement 4 Personal Financial Statement N B" at bounding box center [86, 213] width 106 height 16
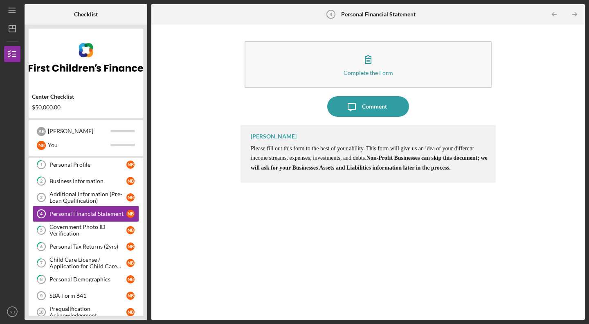
click at [365, 58] on icon "button" at bounding box center [368, 59] width 20 height 20
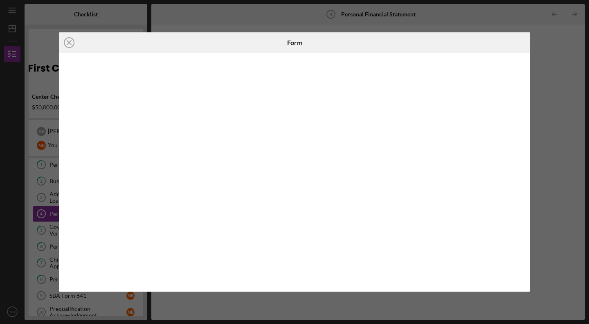
click at [68, 43] on line at bounding box center [69, 43] width 4 height 4
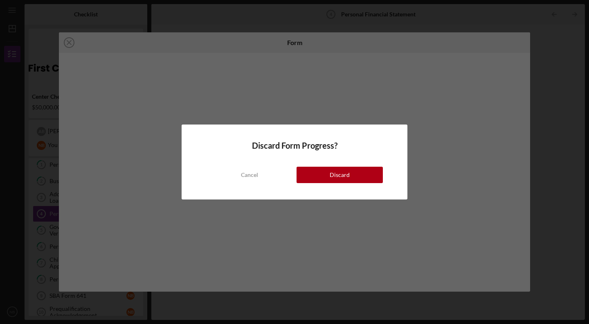
click at [266, 171] on button "Cancel" at bounding box center [249, 175] width 86 height 16
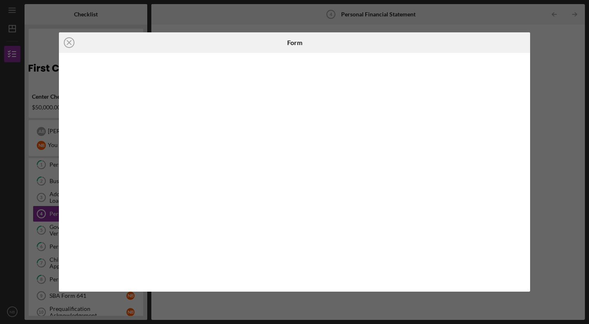
click at [72, 43] on icon "Icon/Close" at bounding box center [69, 42] width 20 height 20
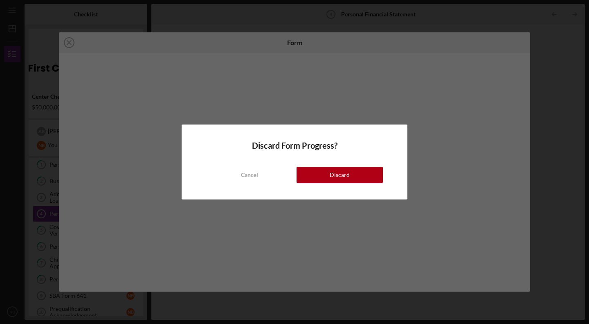
click at [342, 171] on div "Discard" at bounding box center [340, 175] width 20 height 16
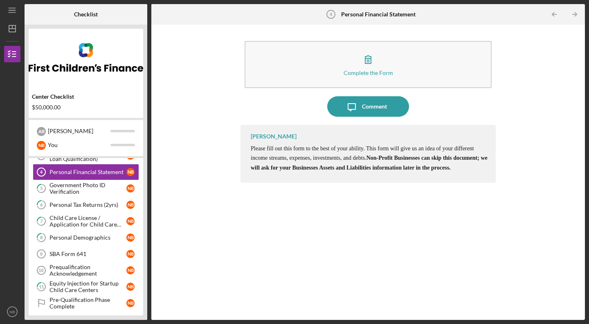
scroll to position [61, 0]
click at [78, 207] on div "Personal Tax Returns (2yrs)" at bounding box center [88, 204] width 77 height 7
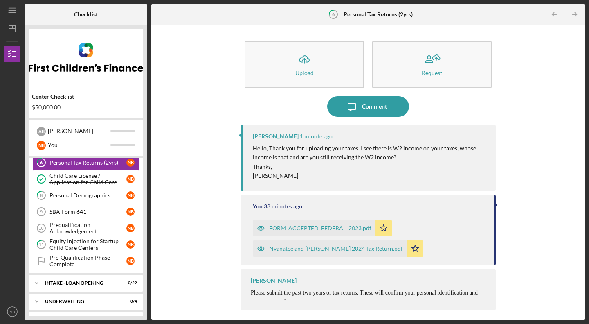
scroll to position [100, 0]
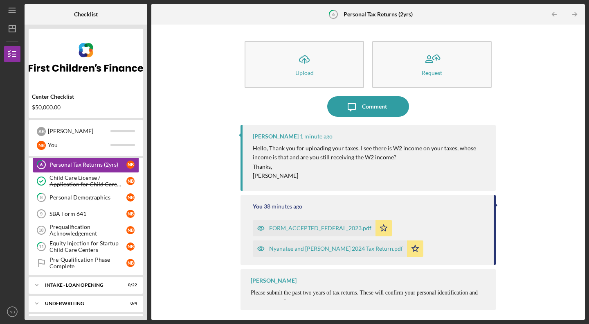
click at [80, 245] on div "Equity Injection for Startup Child Care Centers" at bounding box center [88, 246] width 77 height 13
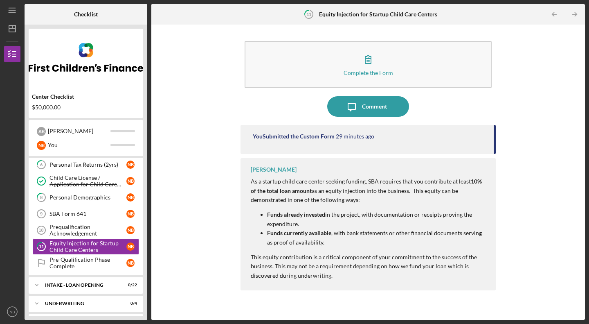
click at [82, 227] on div "Prequalification Acknowledgement" at bounding box center [88, 229] width 77 height 13
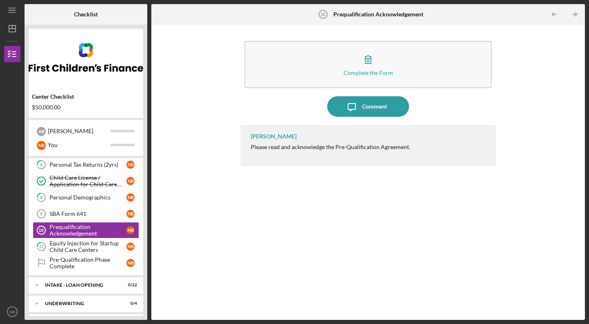
click at [365, 67] on icon "button" at bounding box center [368, 59] width 20 height 20
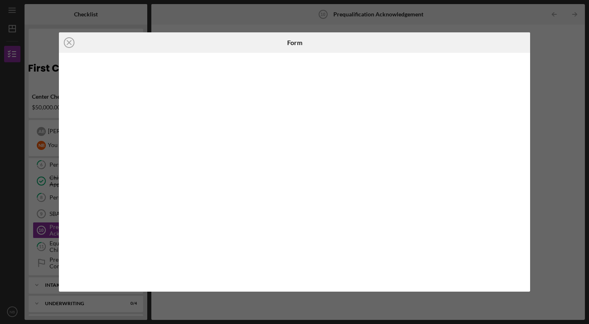
click at [68, 38] on icon "Icon/Close" at bounding box center [69, 42] width 20 height 20
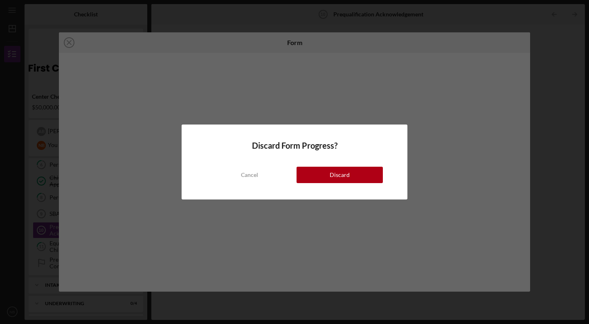
click at [330, 176] on button "Discard" at bounding box center [340, 175] width 86 height 16
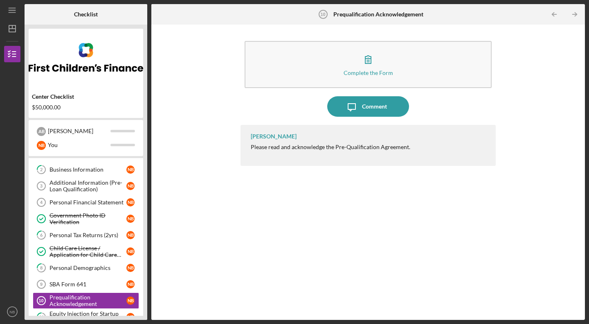
scroll to position [30, 0]
